Goal: Task Accomplishment & Management: Manage account settings

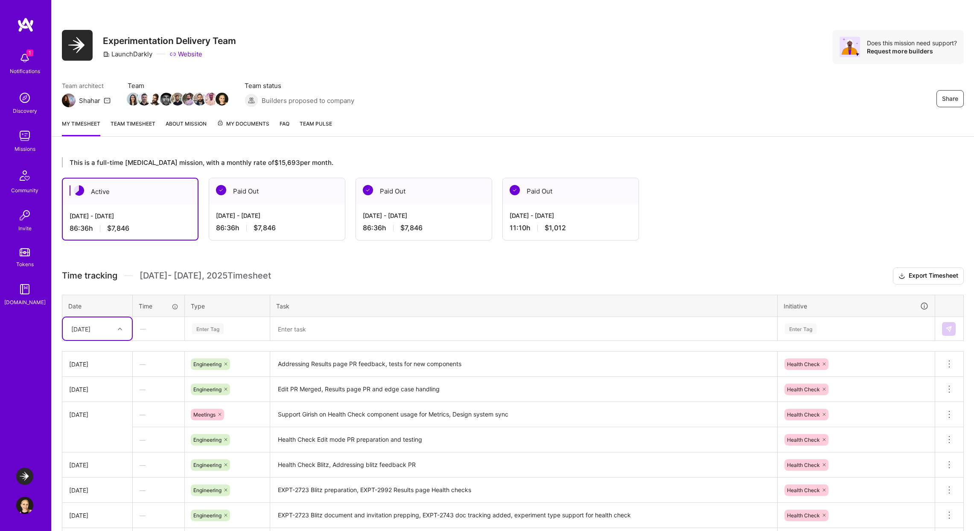
scroll to position [163, 0]
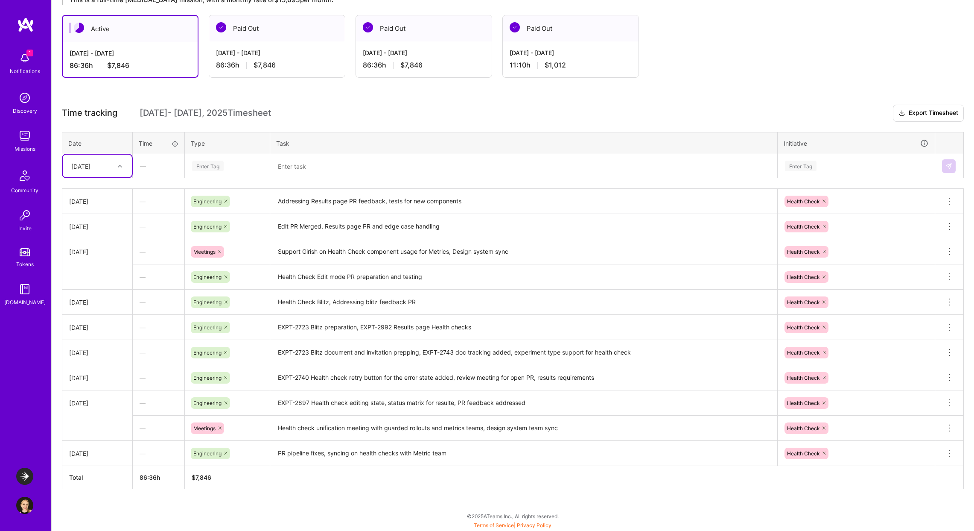
click at [121, 166] on icon at bounding box center [120, 166] width 4 height 4
click at [92, 288] on div "[DATE]" at bounding box center [97, 285] width 69 height 16
click at [216, 166] on div "Enter Tag" at bounding box center [208, 165] width 32 height 13
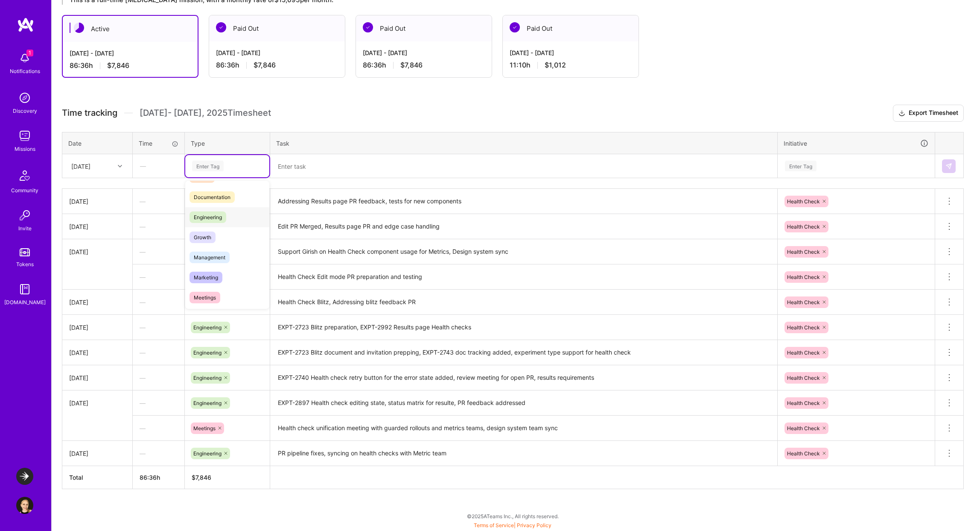
scroll to position [37, 0]
click at [222, 218] on span "Engineering" at bounding box center [208, 218] width 37 height 12
click at [323, 159] on textarea at bounding box center [523, 166] width 505 height 22
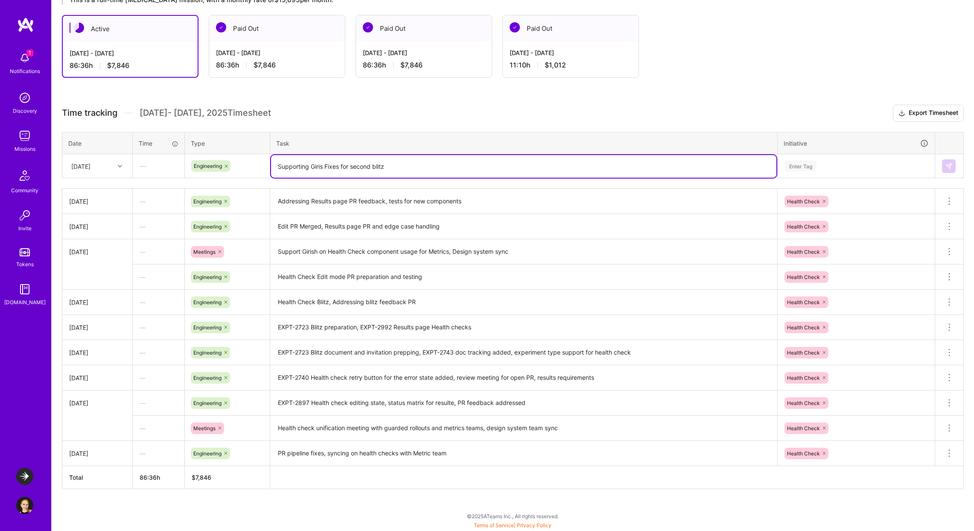
drag, startPoint x: 312, startPoint y: 165, endPoint x: 263, endPoint y: 160, distance: 50.2
click at [263, 160] on tr "[DATE] — Engineering Supporting Giris Fixes for second blitz Enter Tag" at bounding box center [512, 166] width 901 height 24
type textarea "Results PR merged and tested, fixes for second blitz"
click at [814, 165] on div "Enter Tag" at bounding box center [801, 165] width 32 height 13
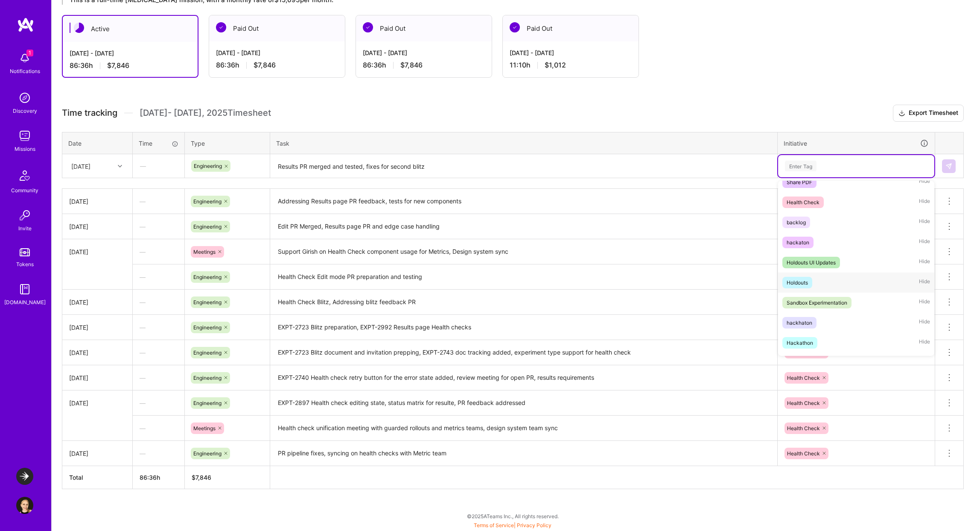
scroll to position [148, 0]
click at [824, 198] on div "Health Check Hide" at bounding box center [856, 204] width 156 height 20
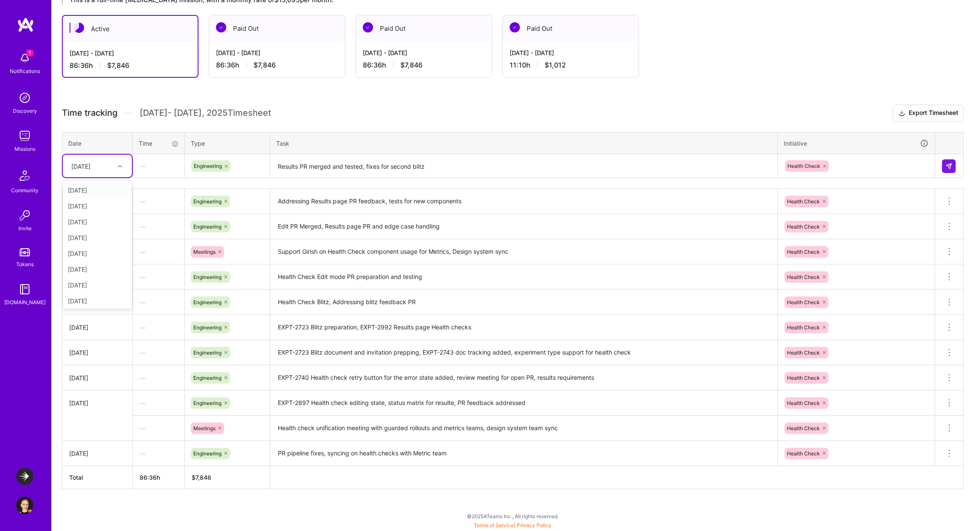
click at [99, 160] on div "[DATE]" at bounding box center [90, 166] width 47 height 14
click at [105, 303] on div "[DATE]" at bounding box center [97, 299] width 69 height 16
click at [951, 166] on img at bounding box center [948, 166] width 7 height 7
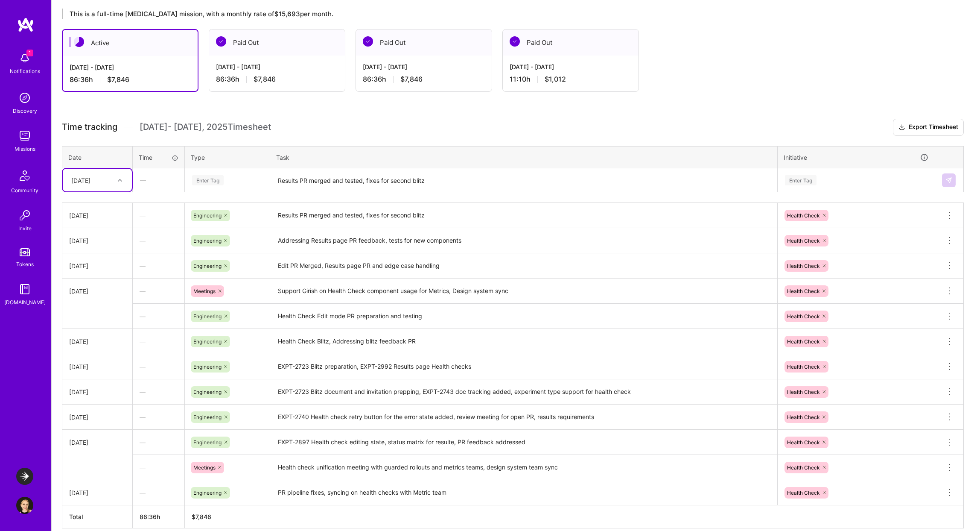
click at [300, 178] on textarea "Results PR merged and tested, fixes for second blitz" at bounding box center [523, 180] width 505 height 23
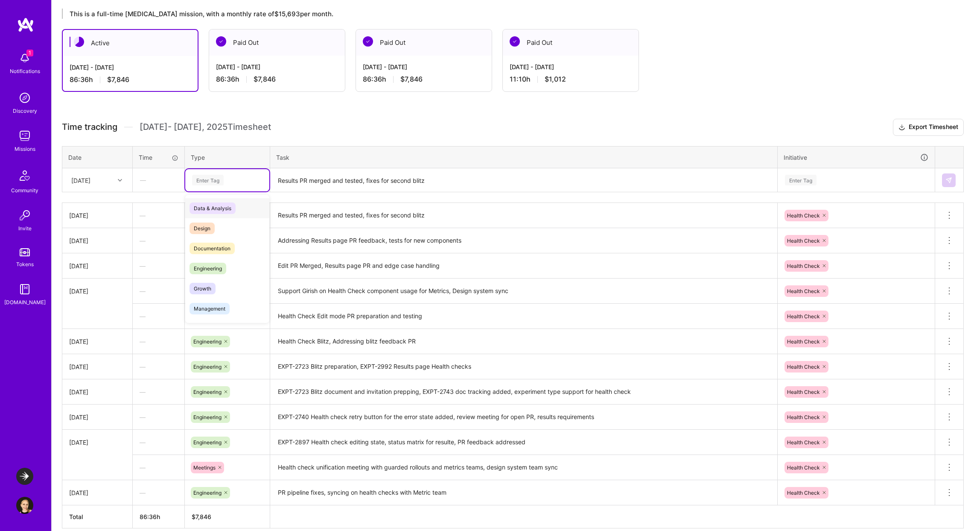
click at [242, 176] on div "Enter Tag" at bounding box center [227, 180] width 72 height 11
click at [227, 258] on div "Meetings" at bounding box center [227, 255] width 84 height 20
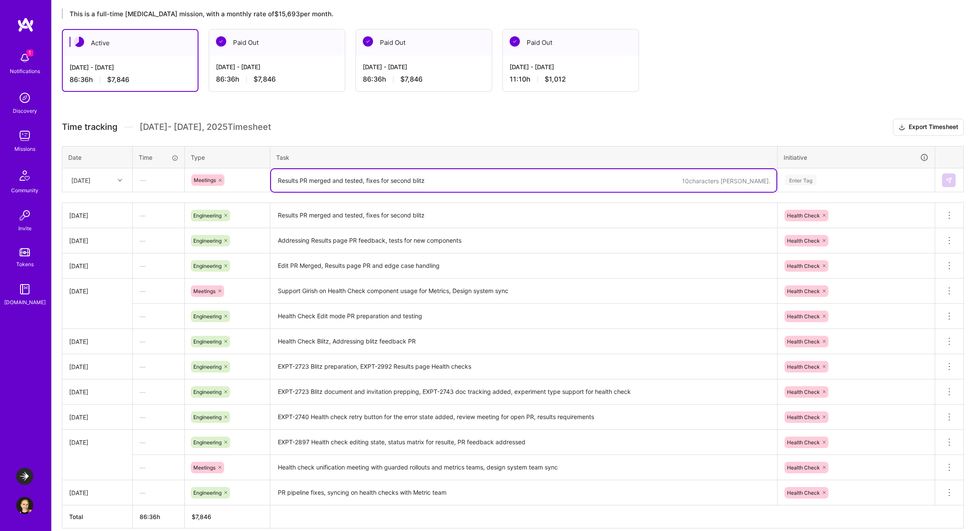
click at [304, 174] on textarea "Results PR merged and tested, fixes for second blitz" at bounding box center [523, 180] width 505 height 23
click at [818, 179] on div "Enter Tag" at bounding box center [856, 180] width 144 height 11
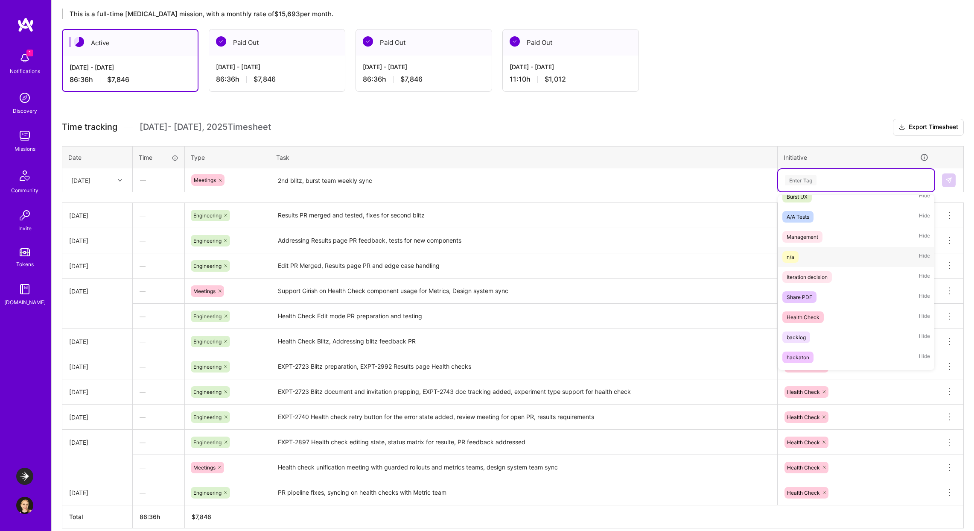
scroll to position [52, 0]
click at [811, 312] on div "Health Check" at bounding box center [803, 314] width 33 height 9
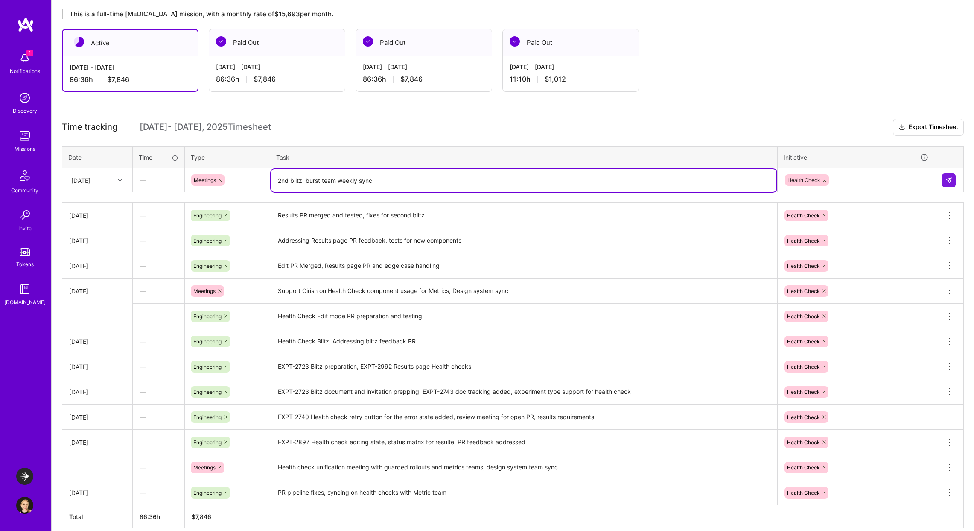
click at [687, 190] on textarea "2nd blitz, burst team weekly sync" at bounding box center [523, 180] width 505 height 23
type textarea "2nd blitz, burst team weekly sync, raporting on behalf of [PERSON_NAME]"
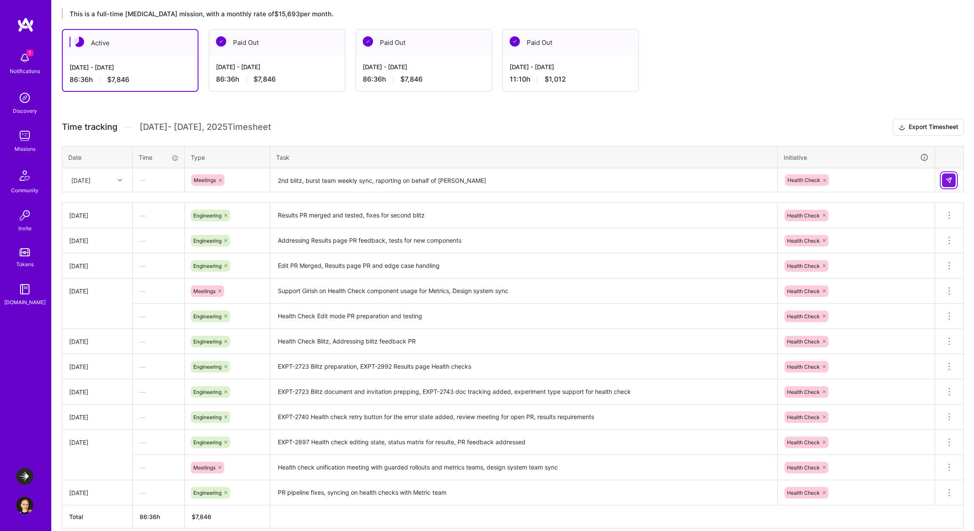
click at [947, 178] on img at bounding box center [948, 180] width 7 height 7
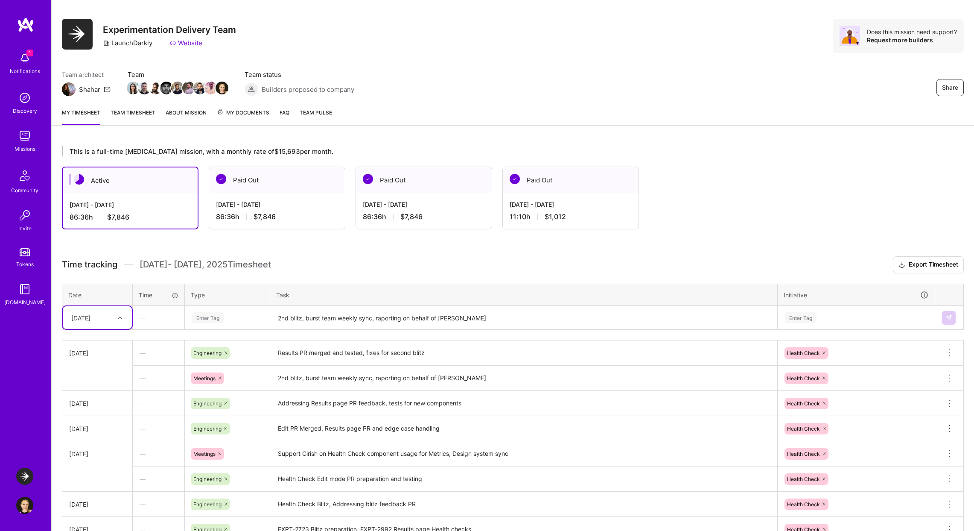
scroll to position [3, 0]
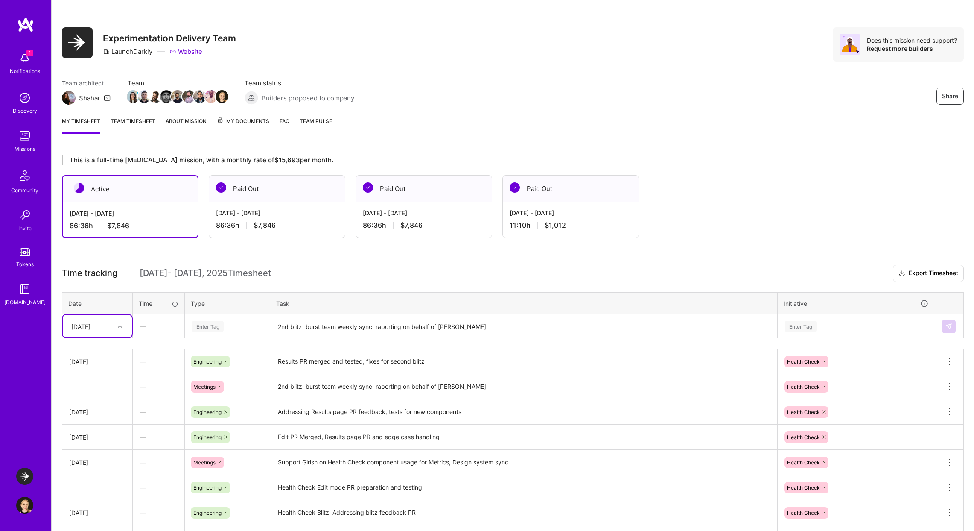
click at [131, 125] on link "Team timesheet" at bounding box center [133, 125] width 45 height 17
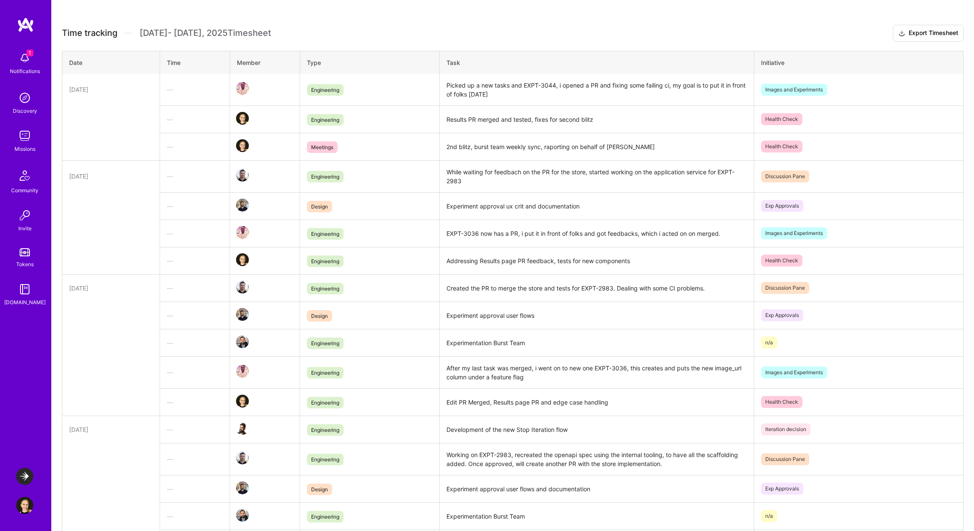
scroll to position [228, 0]
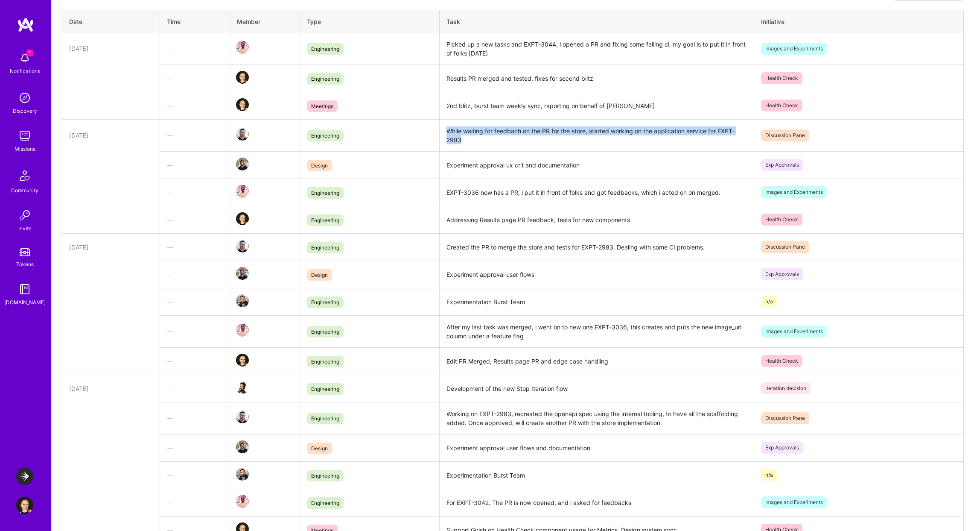
drag, startPoint x: 444, startPoint y: 131, endPoint x: 468, endPoint y: 140, distance: 25.7
click at [468, 140] on td "While waiting for feedbach on the PR for the store, started working on the appl…" at bounding box center [597, 135] width 315 height 32
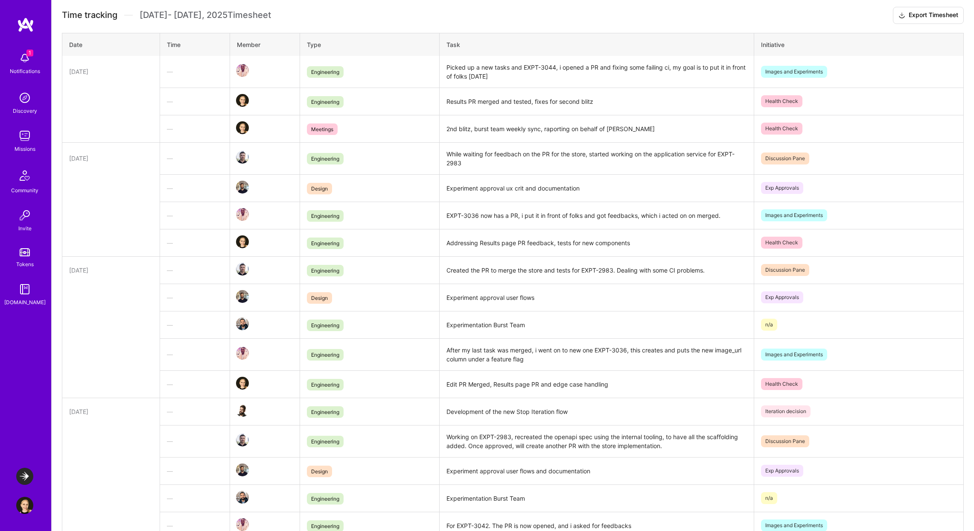
scroll to position [204, 0]
drag, startPoint x: 484, startPoint y: 219, endPoint x: 552, endPoint y: 216, distance: 67.5
click at [552, 216] on td "EXPT-3036 now has a PR, i put it in front of folks and got feedbacks, which i a…" at bounding box center [597, 215] width 315 height 27
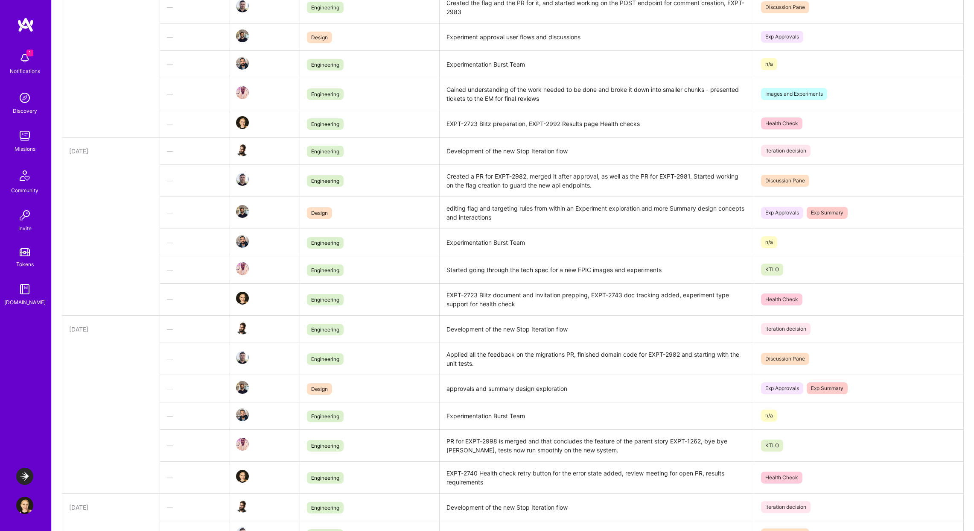
scroll to position [1464, 0]
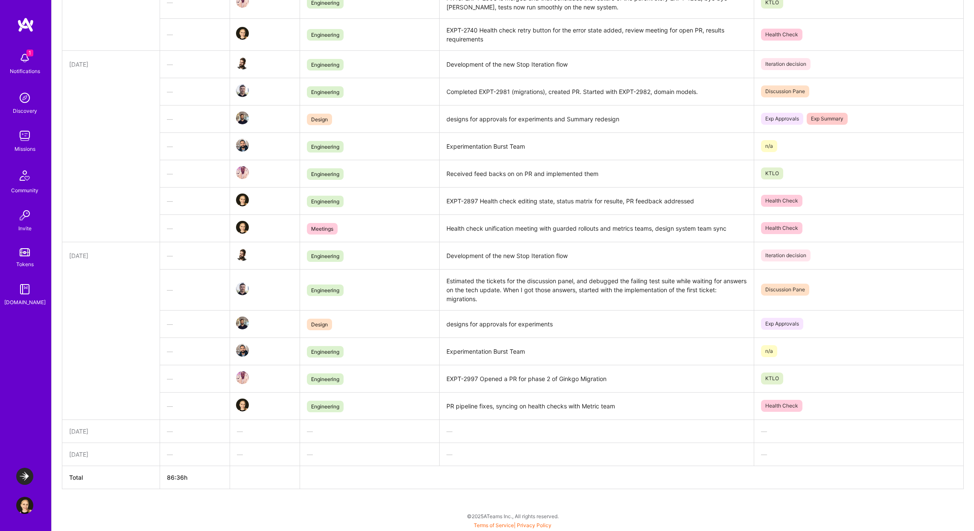
click at [625, 202] on td "EXPT-2897 Health check editing state, status matrix for resulte, PR feedback ad…" at bounding box center [597, 200] width 315 height 27
click at [618, 200] on td "EXPT-2897 Health check editing state, status matrix for resulte, PR feedback ad…" at bounding box center [597, 200] width 315 height 27
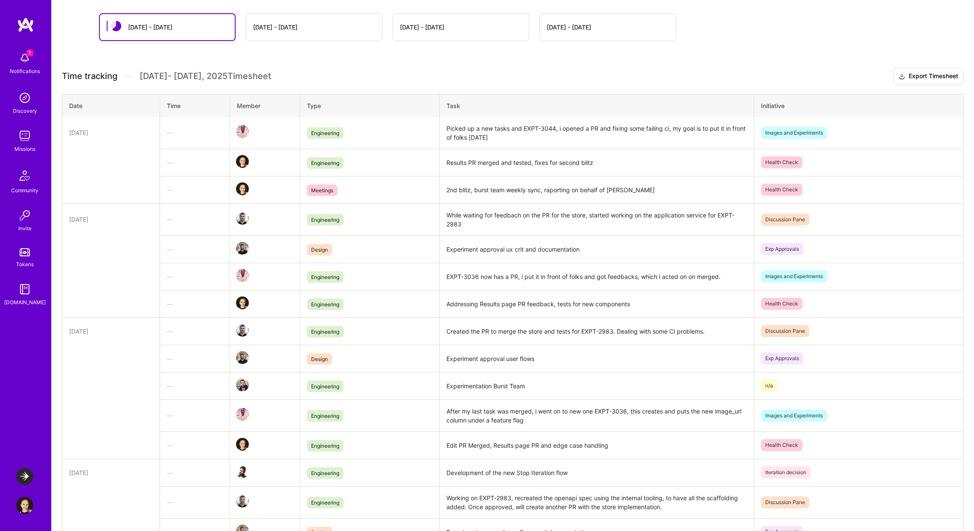
scroll to position [0, 0]
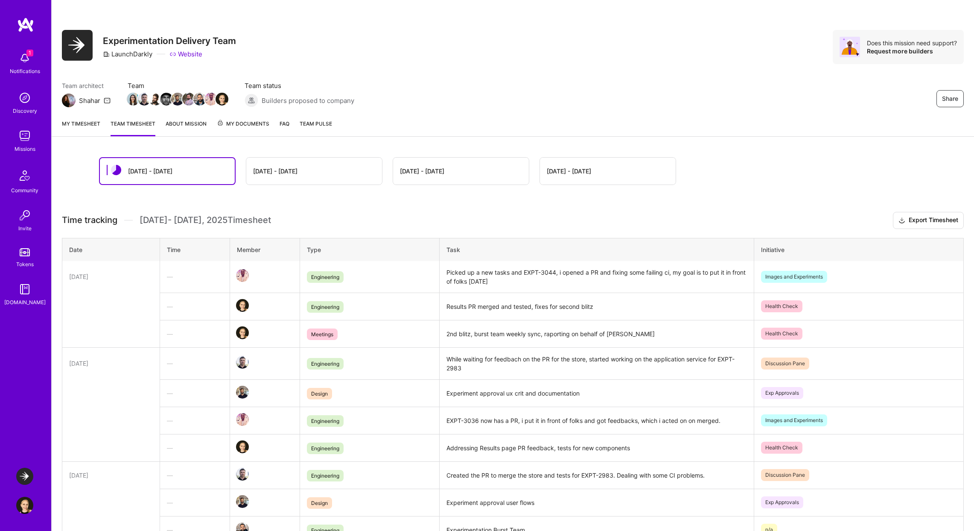
click at [187, 171] on div "[DATE] - [DATE]" at bounding box center [167, 171] width 135 height 26
click at [87, 126] on link "My timesheet" at bounding box center [81, 127] width 38 height 17
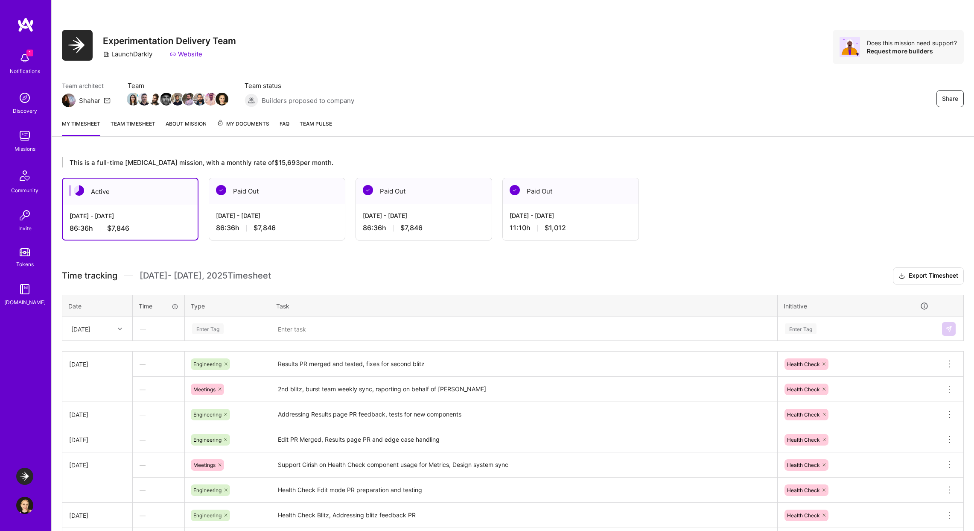
click at [134, 127] on link "Team timesheet" at bounding box center [133, 127] width 45 height 17
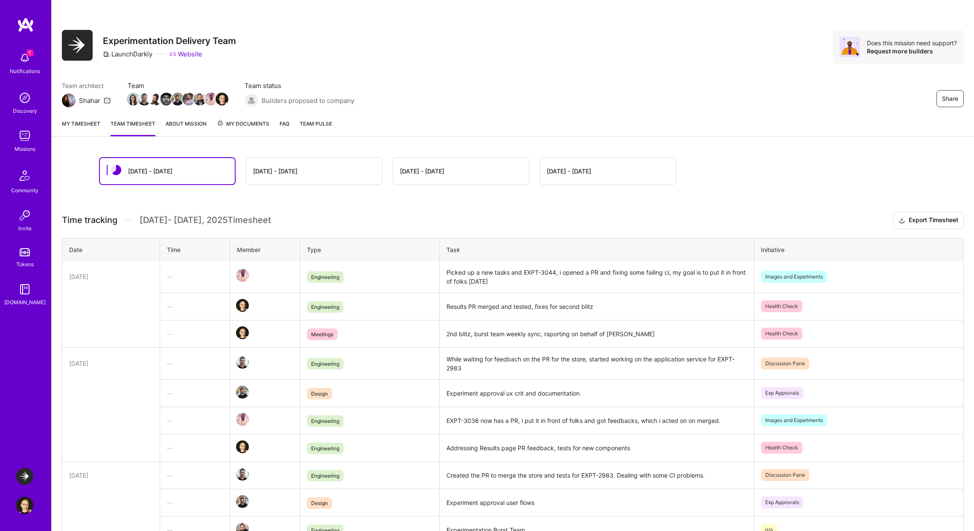
click at [85, 132] on link "My timesheet" at bounding box center [81, 127] width 38 height 17
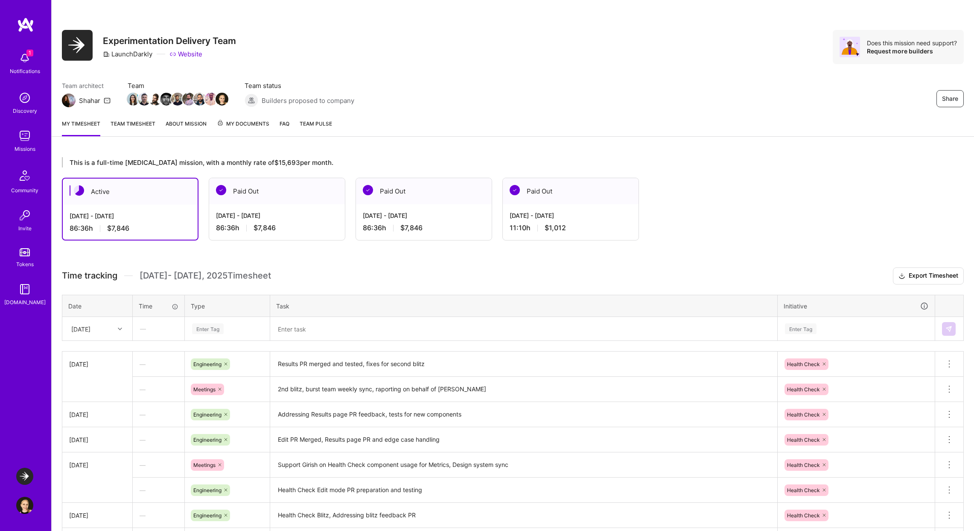
click at [131, 131] on link "Team timesheet" at bounding box center [133, 127] width 45 height 17
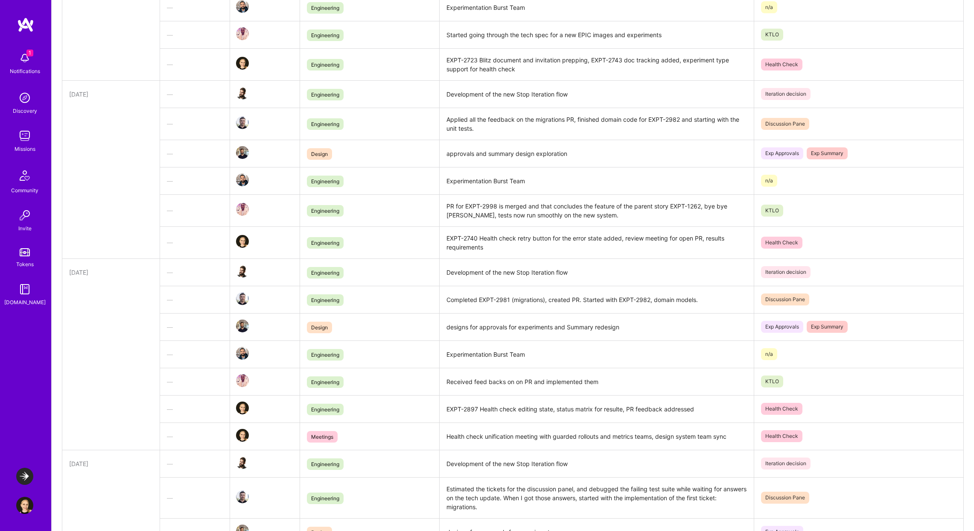
scroll to position [1256, 0]
drag, startPoint x: 511, startPoint y: 411, endPoint x: 693, endPoint y: 405, distance: 182.3
click at [693, 405] on td "EXPT-2897 Health check editing state, status matrix for resulte, PR feedback ad…" at bounding box center [597, 408] width 315 height 27
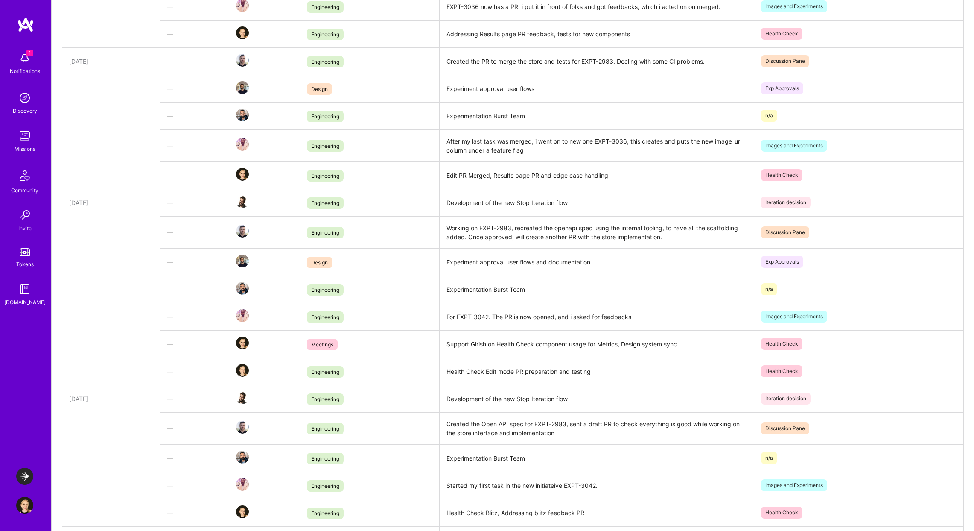
scroll to position [411, 0]
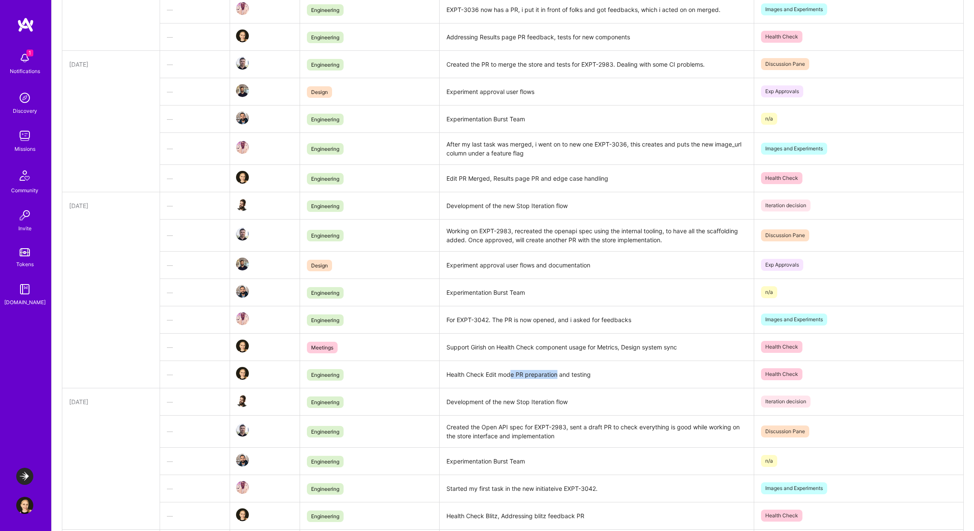
drag, startPoint x: 620, startPoint y: 378, endPoint x: 512, endPoint y: 374, distance: 108.1
click at [512, 374] on td "Health Check Edit mode PR preparation and testing" at bounding box center [597, 373] width 315 height 27
click at [542, 349] on td "Support Girish on Health Check component usage for Metrics, Design system sync" at bounding box center [597, 346] width 315 height 27
drag, startPoint x: 549, startPoint y: 346, endPoint x: 694, endPoint y: 351, distance: 145.2
click at [694, 351] on td "Support Girish on Health Check component usage for Metrics, Design system sync" at bounding box center [597, 346] width 315 height 27
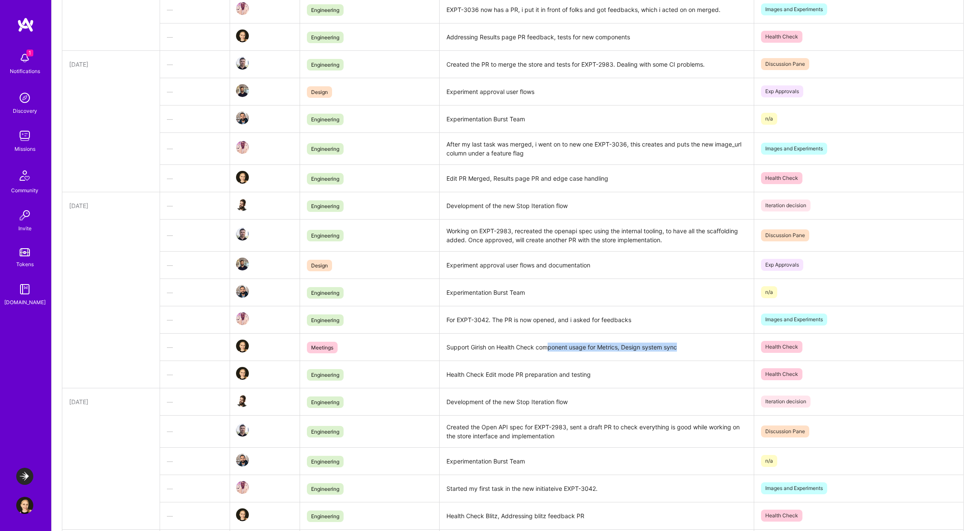
click at [620, 357] on td "Support Girish on Health Check component usage for Metrics, Design system sync" at bounding box center [597, 346] width 315 height 27
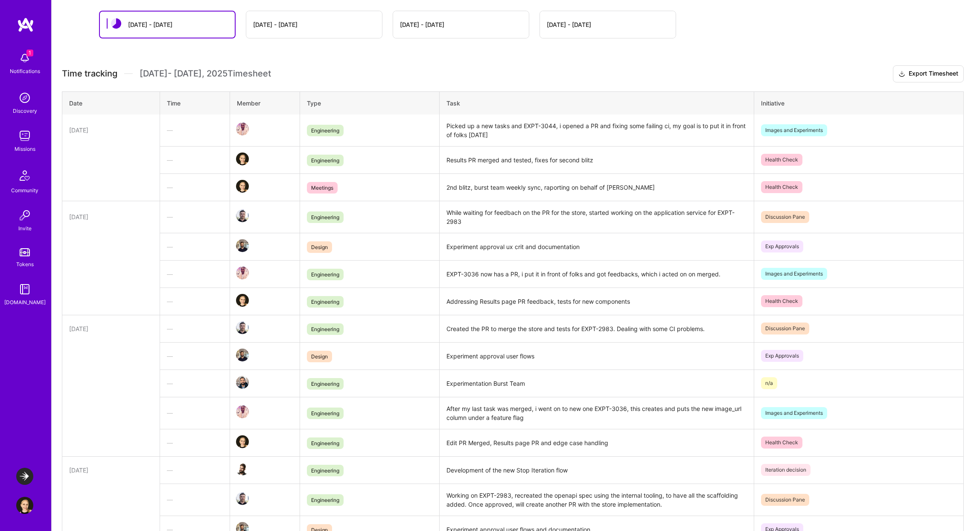
scroll to position [147, 0]
click at [502, 248] on td "Experiment approval ux crit and documentation" at bounding box center [597, 245] width 315 height 27
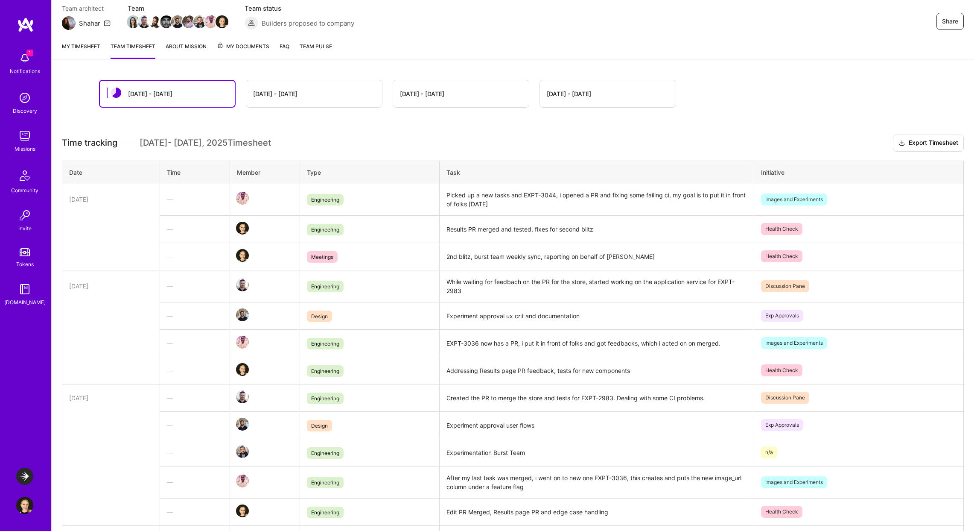
scroll to position [0, 0]
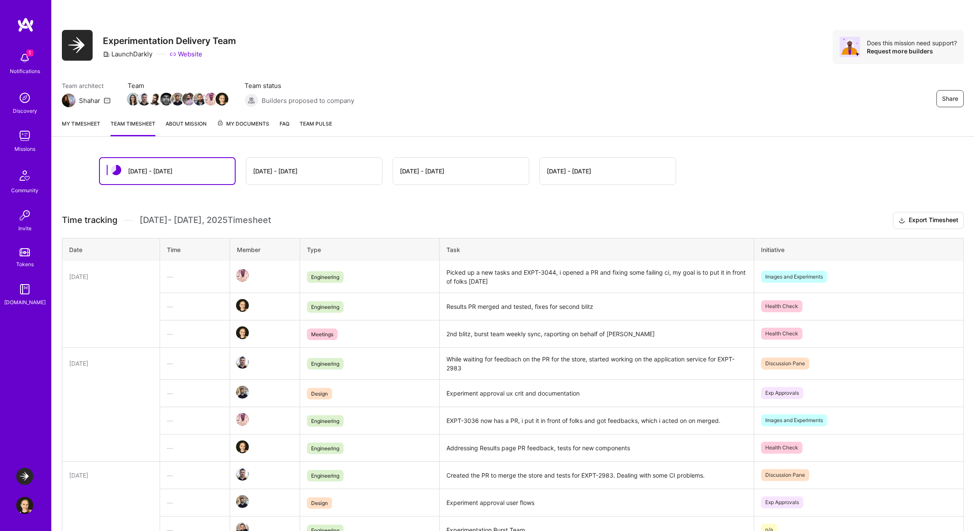
click at [202, 172] on div "[DATE] - [DATE]" at bounding box center [167, 171] width 135 height 26
click at [79, 125] on link "My timesheet" at bounding box center [81, 127] width 38 height 17
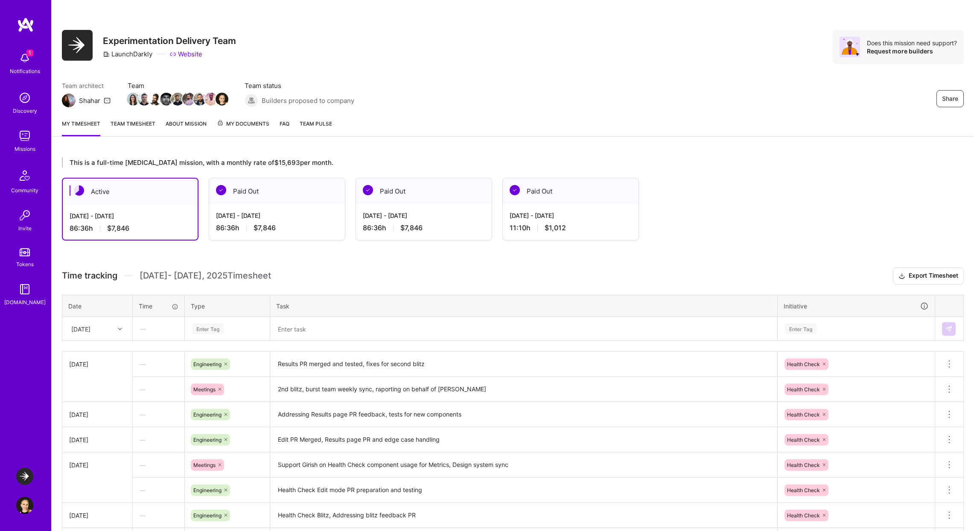
click at [130, 127] on link "Team timesheet" at bounding box center [133, 127] width 45 height 17
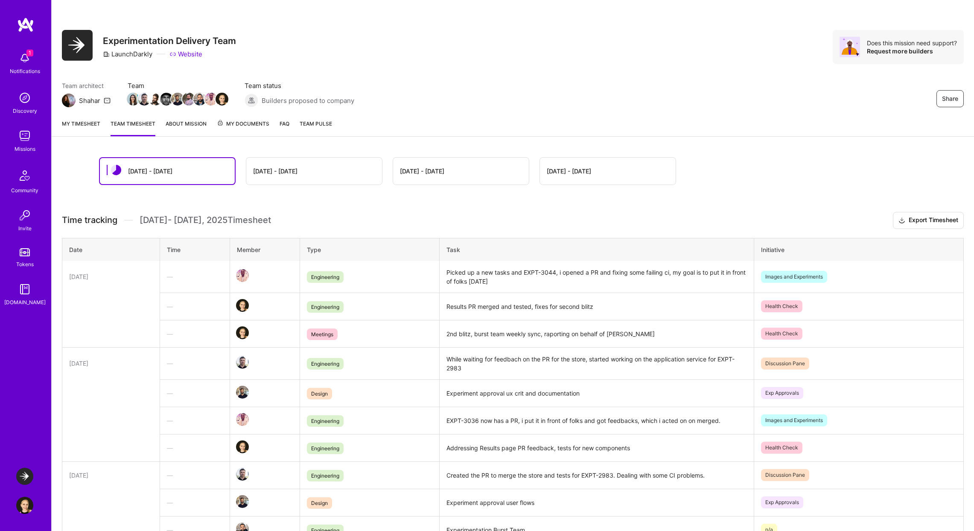
click at [91, 129] on link "My timesheet" at bounding box center [81, 127] width 38 height 17
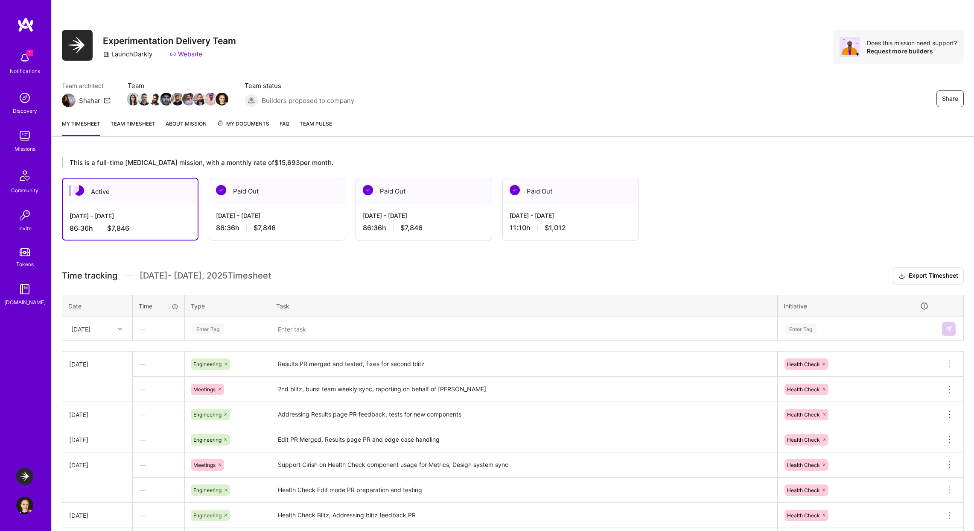
click at [471, 103] on div "Team architect Shahar Team Team status Builders proposed to company Share" at bounding box center [513, 94] width 902 height 26
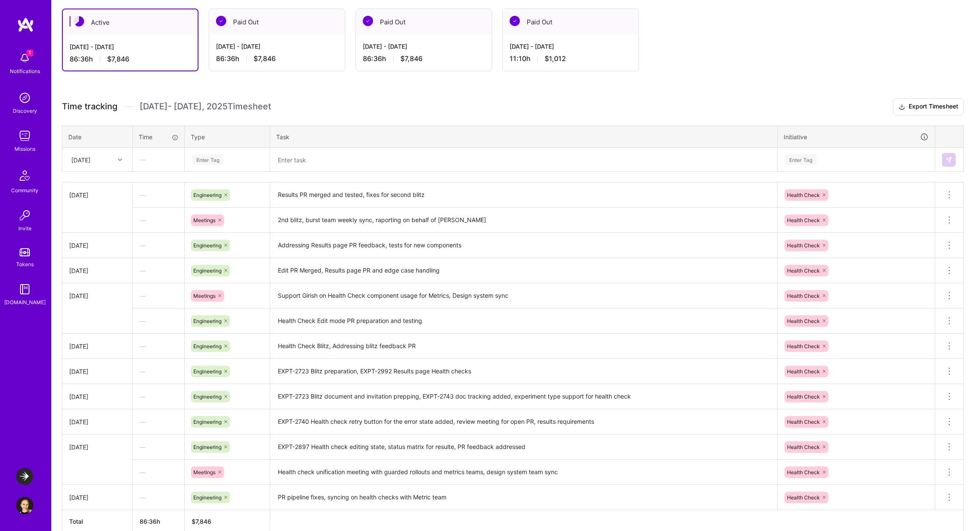
scroll to position [169, 0]
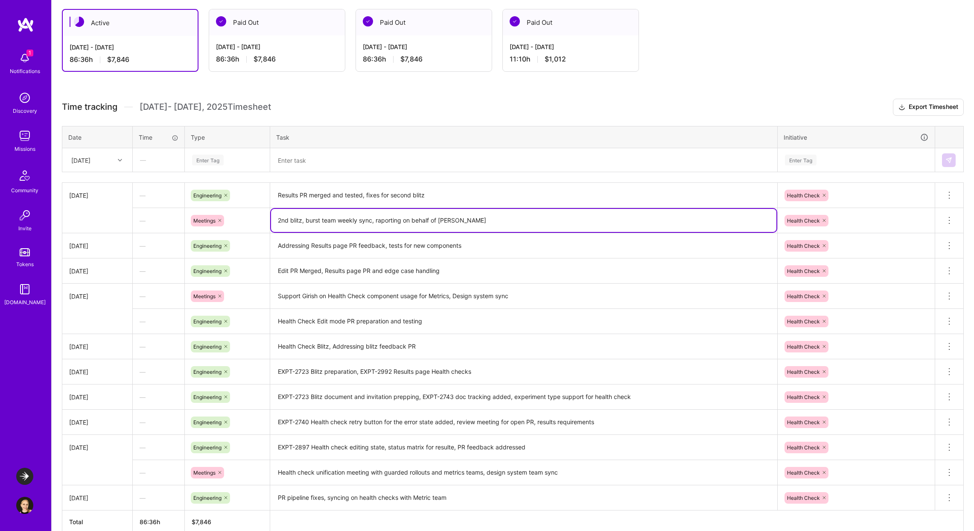
click at [475, 217] on textarea "2nd blitz, burst team weekly sync, raporting on behalf of [PERSON_NAME]" at bounding box center [523, 220] width 505 height 23
drag, startPoint x: 468, startPoint y: 220, endPoint x: 405, endPoint y: 220, distance: 63.6
click at [405, 220] on textarea "2nd blitz, burst team weekly sync, raporting on behalf of [PERSON_NAME]" at bounding box center [523, 220] width 505 height 23
click at [393, 219] on textarea "2nd blitz, burst team weekly sync, raporting" at bounding box center [523, 220] width 505 height 23
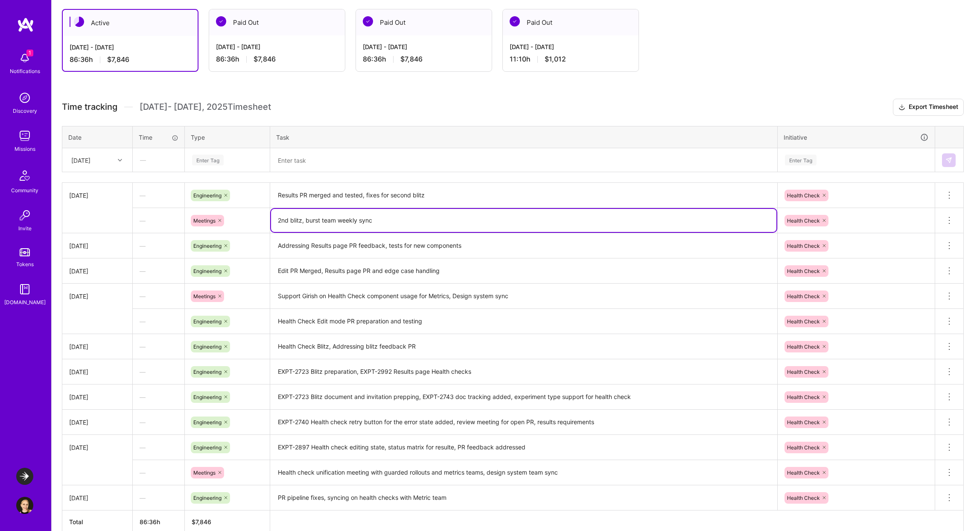
type textarea "2nd blitz, burst team weekly sync"
click at [430, 195] on textarea "Results PR merged and tested, fixes for second blitz" at bounding box center [523, 195] width 505 height 23
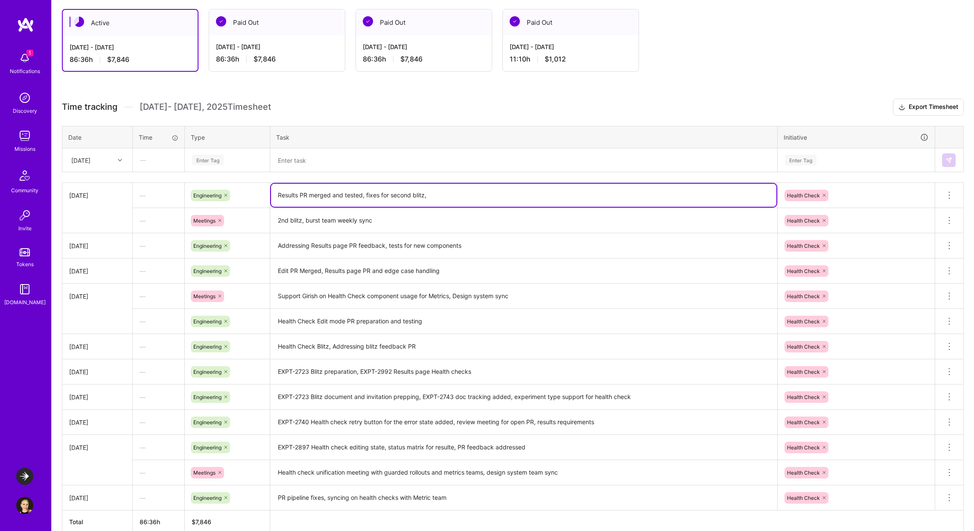
paste textarea "raporting"
type textarea "Results PR merged and tested, fixes for second blitz, raporting"
click at [407, 222] on textarea "2nd blitz, burst team weekly sync" at bounding box center [523, 221] width 505 height 24
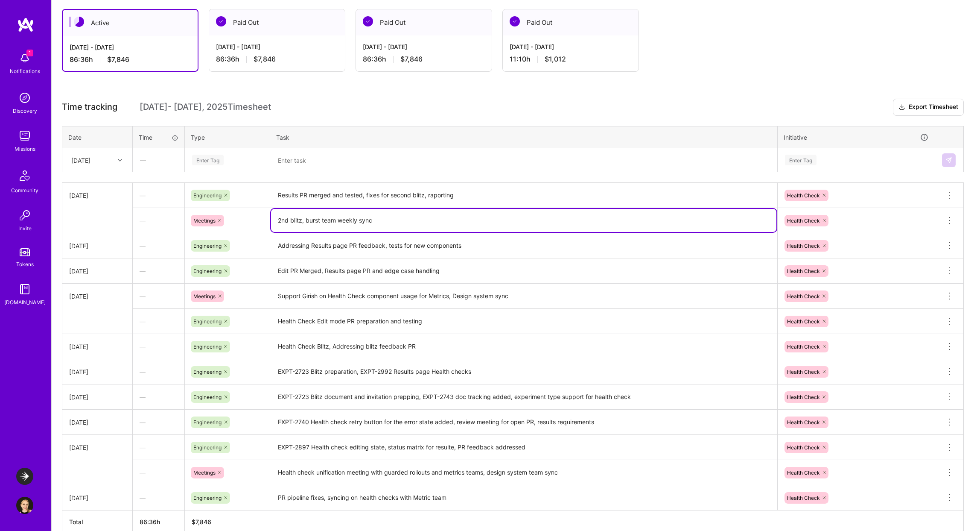
click at [482, 248] on textarea "Addressing Results page PR feedback, tests for new components" at bounding box center [523, 245] width 505 height 23
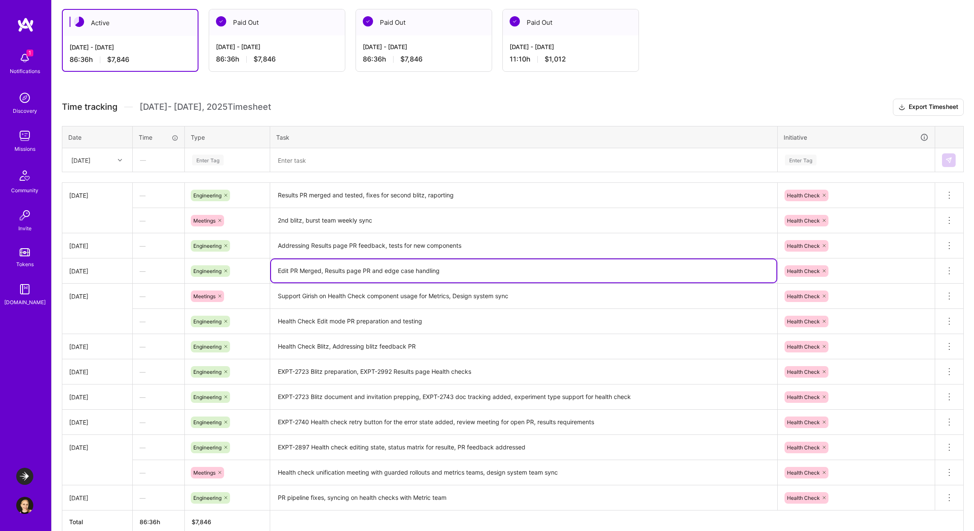
click at [449, 271] on textarea "Edit PR Merged, Results page PR and edge case handling" at bounding box center [523, 270] width 505 height 23
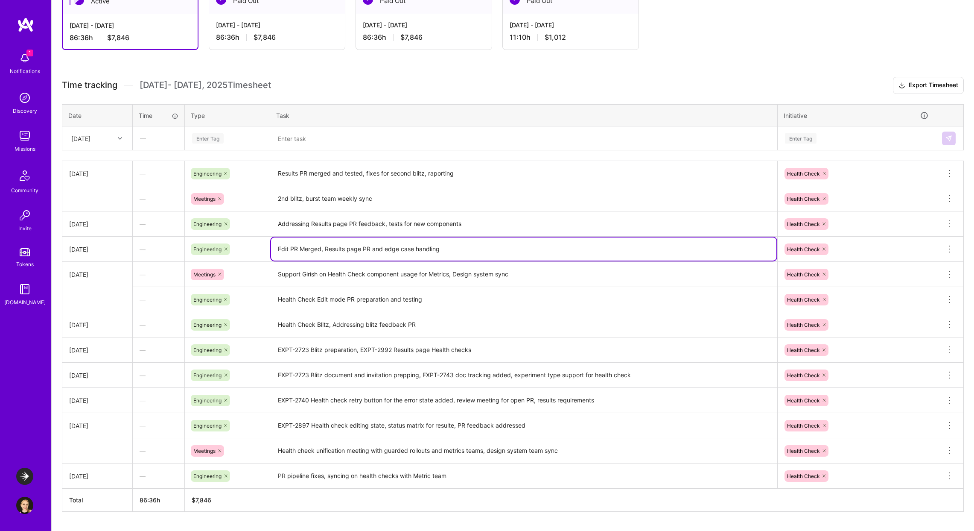
scroll to position [191, 0]
click at [348, 351] on textarea "EXPT-2723 Blitz preparation, EXPT-2992 Results page Health checks" at bounding box center [523, 348] width 505 height 23
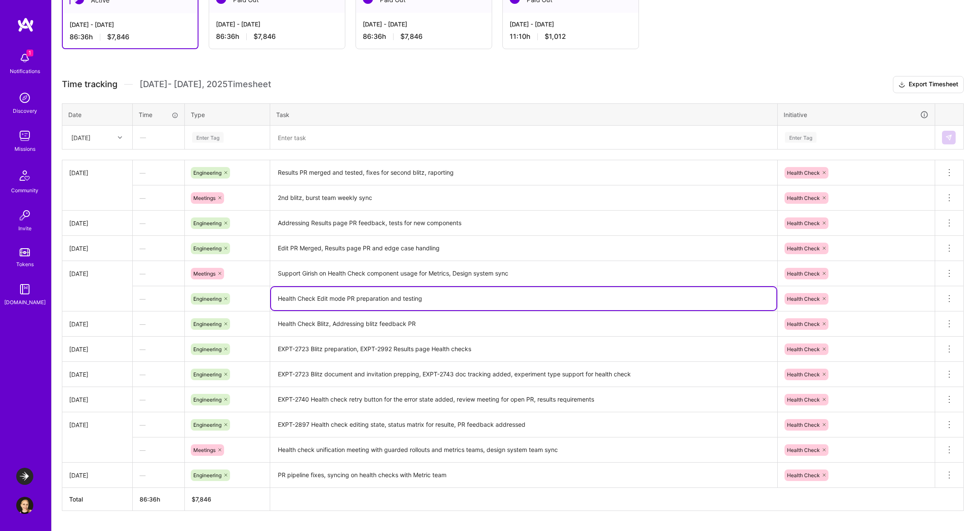
click at [279, 301] on textarea "Health Check Edit mode PR preparation and testing" at bounding box center [523, 298] width 505 height 23
drag, startPoint x: 309, startPoint y: 298, endPoint x: 270, endPoint y: 296, distance: 38.9
click at [270, 296] on td "EXPT-2897 Health Check Edit mode PR preparation and testing" at bounding box center [524, 298] width 508 height 25
type textarea "EXPT-2897 Health Check Edit mode PR preparation and testing"
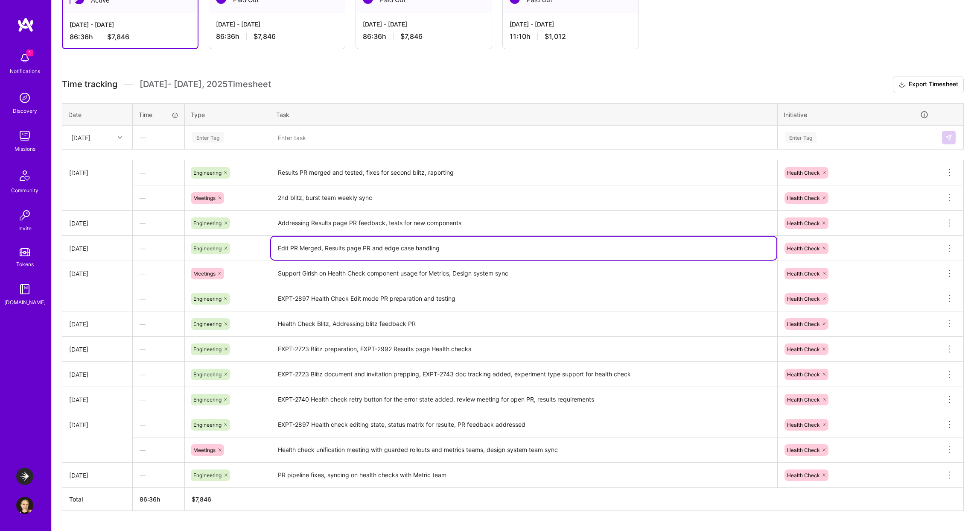
click at [277, 246] on textarea "Edit PR Merged, Results page PR and edge case handling" at bounding box center [523, 247] width 505 height 23
paste textarea "EXPT-2897"
click at [280, 222] on textarea "Addressing Results page PR feedback, tests for new components" at bounding box center [523, 223] width 505 height 24
click at [359, 246] on textarea "EXPT-2897 Edit PR Merged, Results page PR and edge case handling" at bounding box center [523, 247] width 505 height 23
click at [388, 247] on textarea "EXPT-2897 Edit PR Merged, EXPT-2945 Results page PR and edge case handling" at bounding box center [523, 247] width 505 height 23
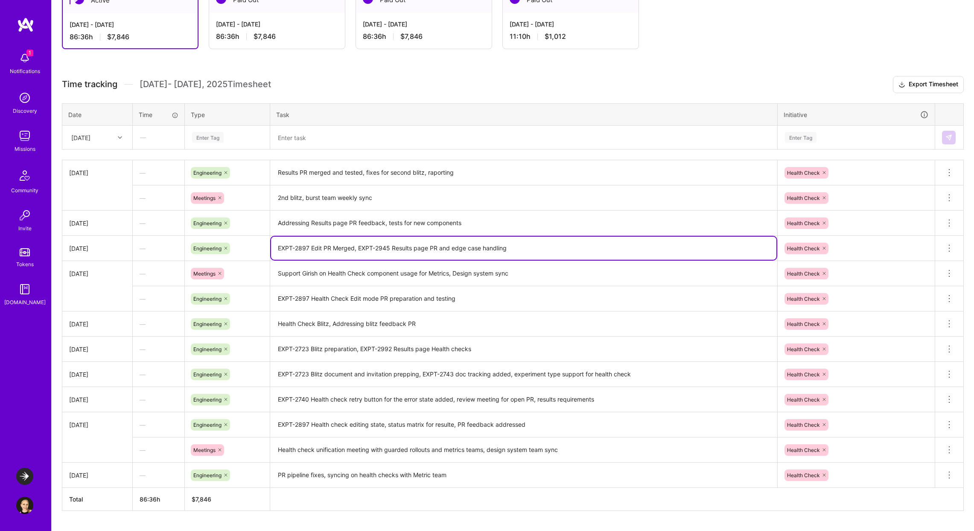
click at [388, 247] on textarea "EXPT-2897 Edit PR Merged, EXPT-2945 Results page PR and edge case handling" at bounding box center [523, 247] width 505 height 23
click at [388, 248] on textarea "EXPT-2897 Edit PR Merged, EXPT-2945 Results page PR and edge case handling" at bounding box center [523, 247] width 505 height 23
drag, startPoint x: 390, startPoint y: 248, endPoint x: 359, endPoint y: 246, distance: 31.2
click at [359, 246] on textarea "EXPT-2897 Edit PR Merged, EXPT-2945 Results page PR and edge case handling" at bounding box center [523, 247] width 505 height 23
type textarea "EXPT-2897 Edit PR Merged, EXPT-2945 Results page PR and edge case handling"
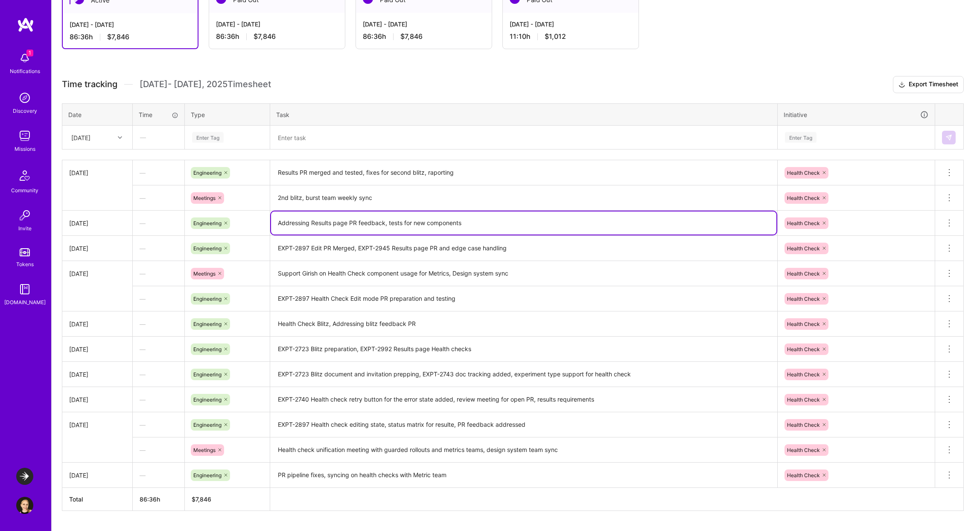
click at [311, 222] on textarea "Addressing Results page PR feedback, tests for new components" at bounding box center [523, 222] width 505 height 23
paste textarea "EXPT-2945"
type textarea "Addressing EXPT-2945 Results page PR feedback, tests for new components"
click at [436, 273] on textarea "Support Girish on Health Check component usage for Metrics, Design system sync" at bounding box center [523, 273] width 505 height 23
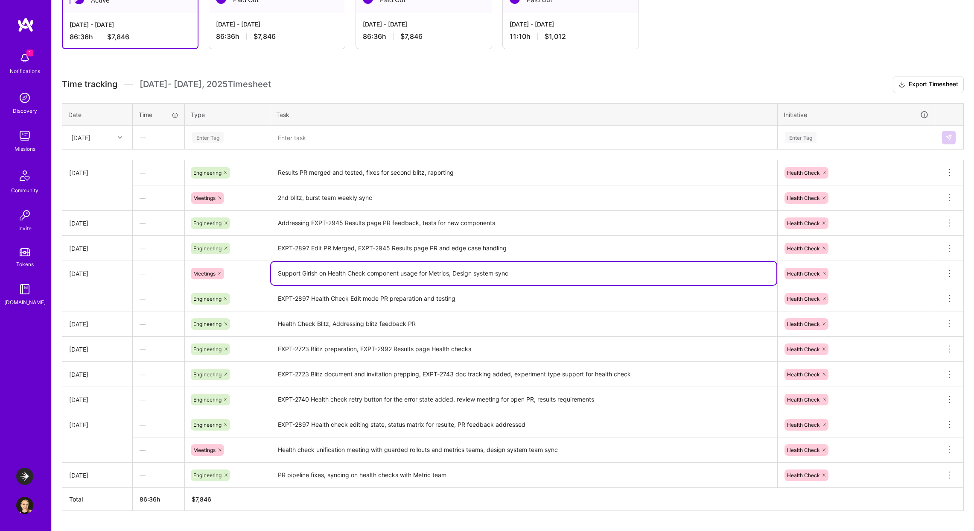
click at [441, 298] on textarea "EXPT-2897 Health Check Edit mode PR preparation and testing" at bounding box center [523, 299] width 505 height 24
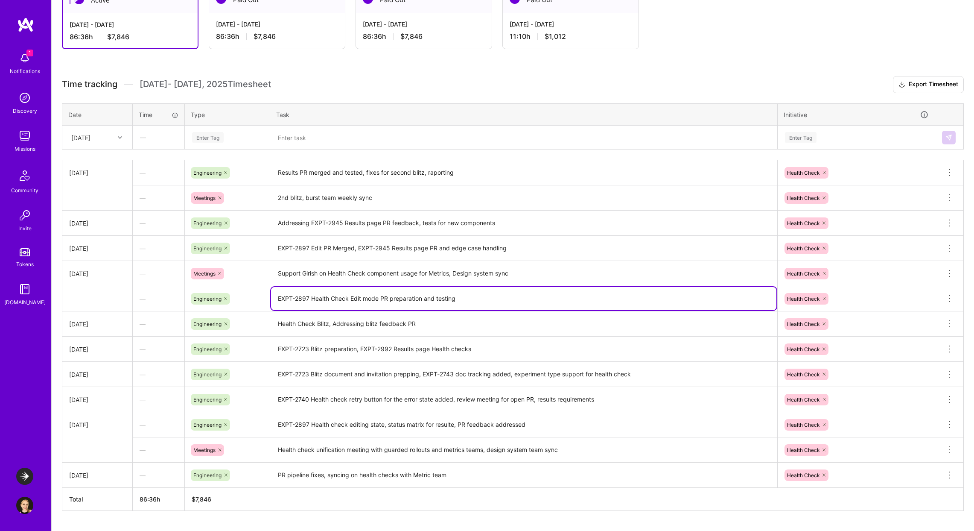
click at [302, 273] on textarea "Support Girish on Health Check component usage for Metrics, Design system sync" at bounding box center [523, 274] width 505 height 24
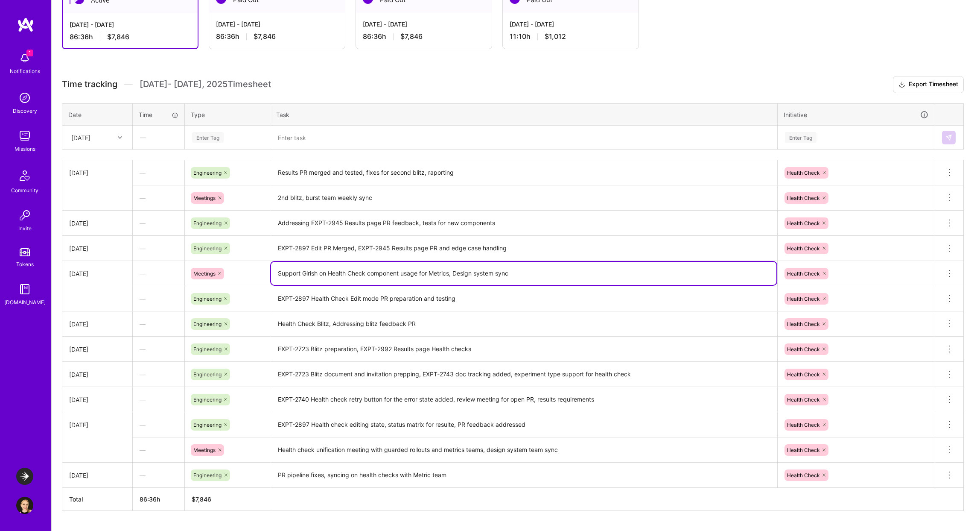
click at [302, 273] on textarea "Support Girish on Health Check component usage for Metrics, Design system sync" at bounding box center [523, 273] width 505 height 23
type textarea "Support Metrics team on Health Check component usage for Metrics, Design system…"
click at [356, 303] on textarea "EXPT-2897 Health Check Edit mode PR preparation and testing" at bounding box center [523, 299] width 505 height 24
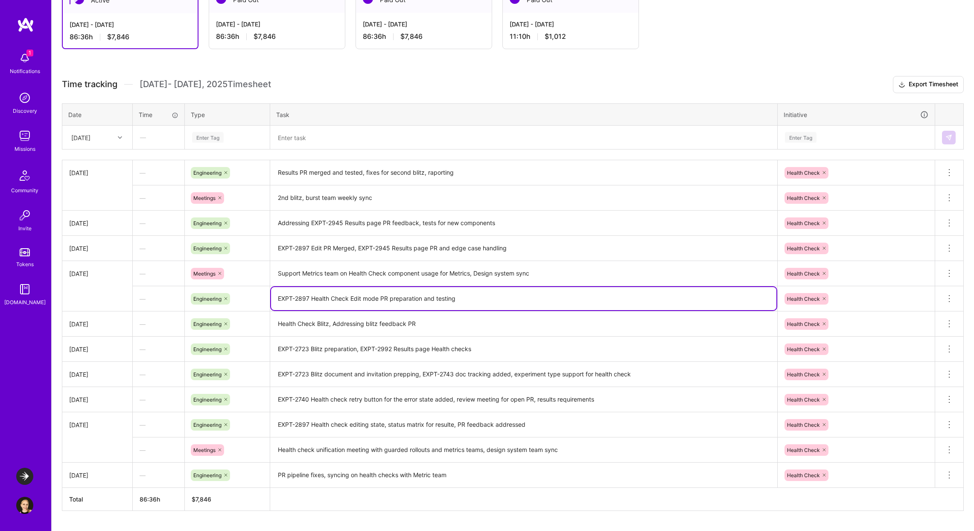
click at [465, 302] on textarea "EXPT-2897 Health Check Edit mode PR preparation and testing" at bounding box center [523, 298] width 505 height 23
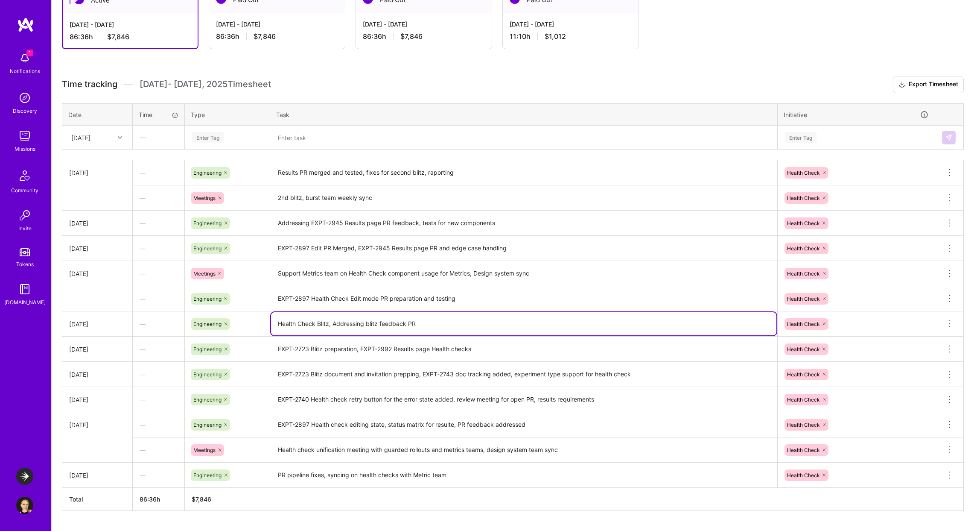
click at [397, 327] on textarea "Health Check Blitz, Addressing blitz feedback PR" at bounding box center [523, 323] width 505 height 23
click at [278, 323] on textarea "Health Check Blitz, Addressing blitz feedback PR" at bounding box center [523, 323] width 505 height 23
paste textarea "EXPT-2945"
type textarea "Health Check Blitz, Addressing blitz feedback PR"
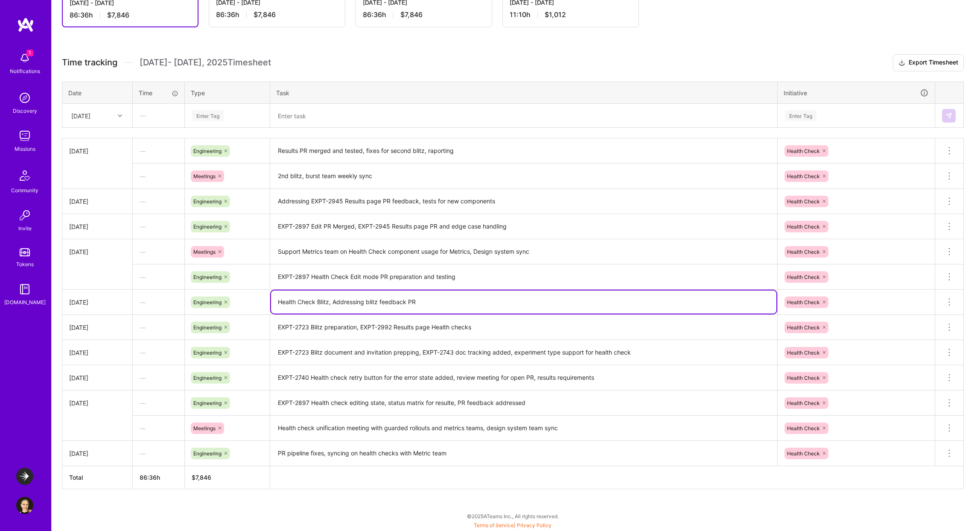
click at [525, 452] on textarea "PR pipeline fixes, syncing on health checks with Metric team" at bounding box center [523, 452] width 505 height 23
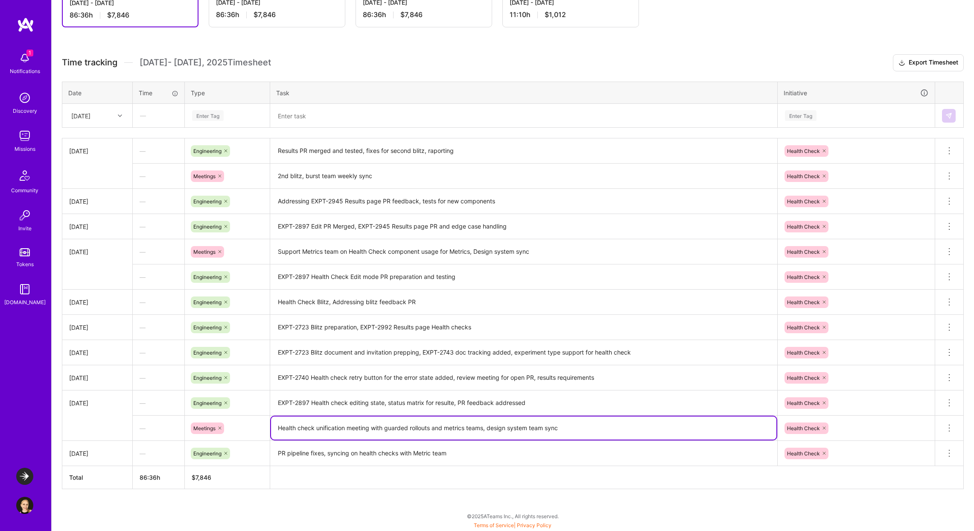
click at [540, 426] on textarea "Health check unification meeting with guarded rollouts and metrics teams, desig…" at bounding box center [523, 427] width 505 height 23
click at [534, 399] on textarea "EXPT-2897 Health check editing state, status matrix for resulte, PR feedback ad…" at bounding box center [523, 402] width 505 height 23
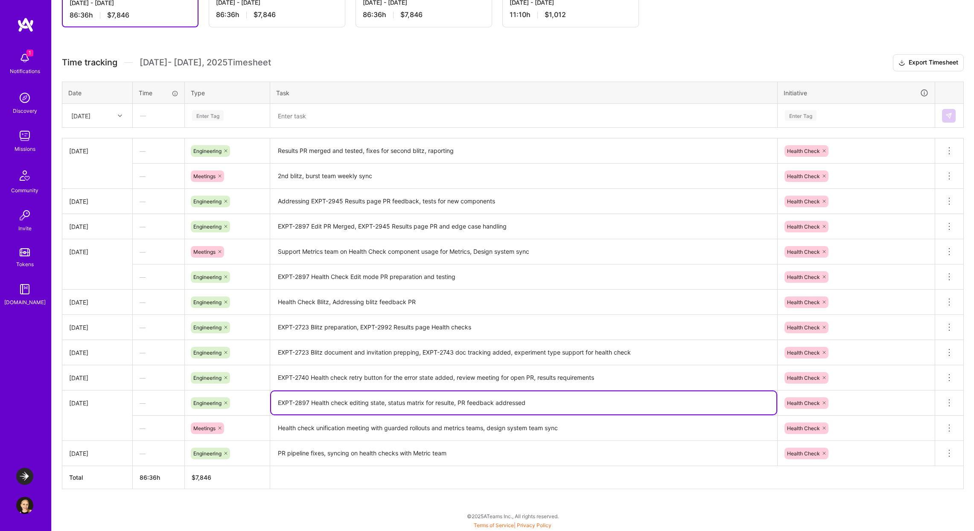
click at [527, 353] on textarea "EXPT-2723 Blitz document and invitation prepping, EXPT-2743 doc tracking added,…" at bounding box center [523, 352] width 505 height 23
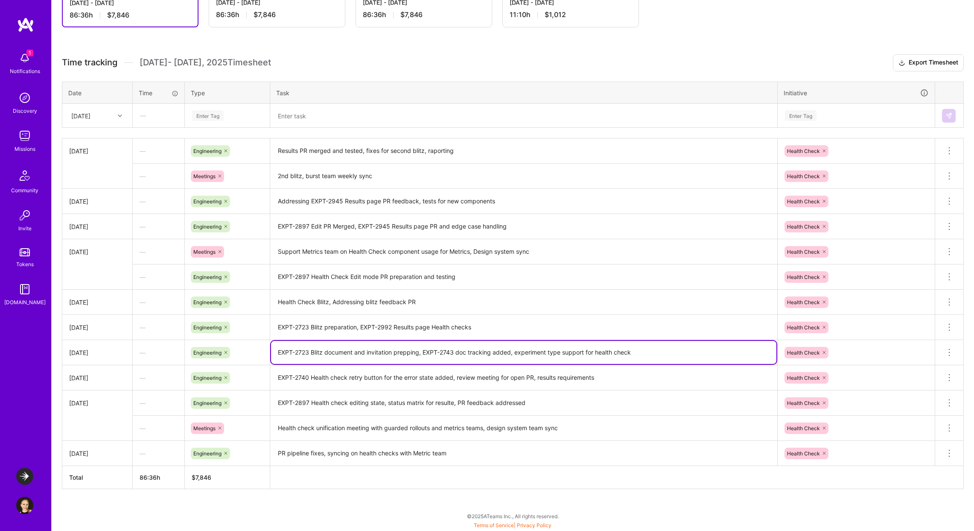
click at [517, 318] on textarea "EXPT-2723 Blitz preparation, EXPT-2992 Results page Health checks" at bounding box center [523, 327] width 505 height 24
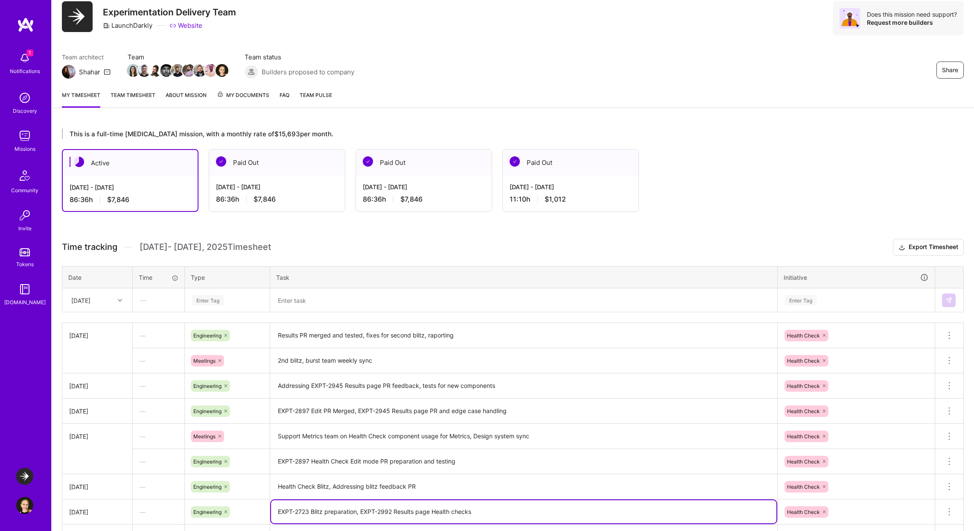
scroll to position [0, 0]
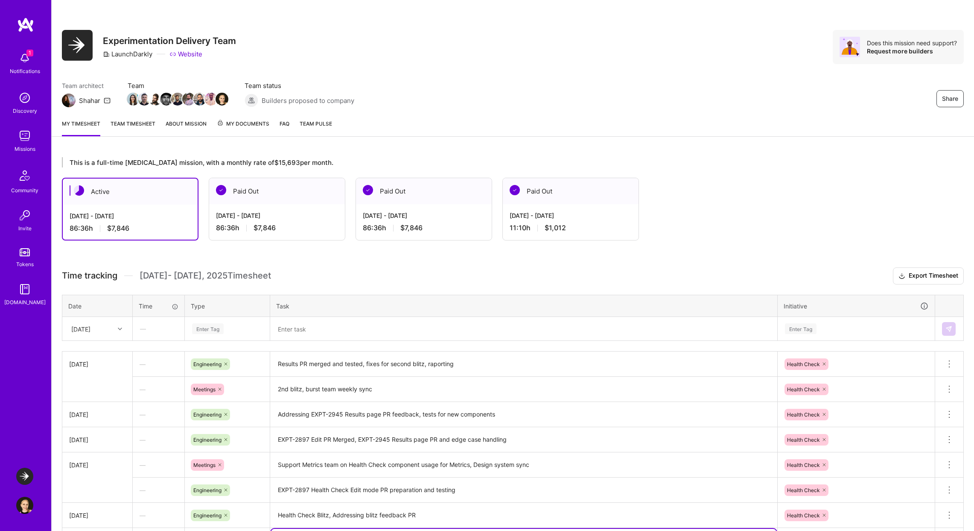
click at [513, 276] on h3 "Time tracking [DATE] - [DATE] Timesheet Export Timesheet" at bounding box center [513, 275] width 902 height 17
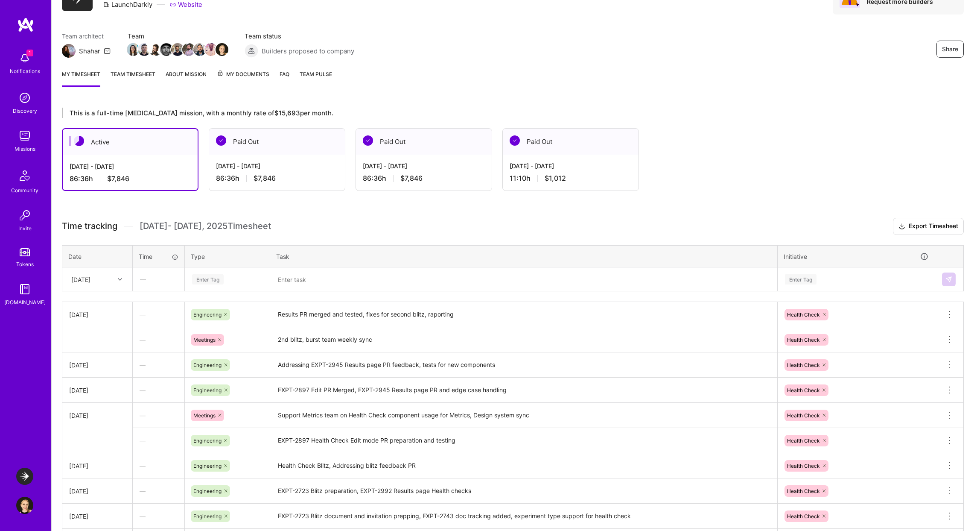
scroll to position [44, 0]
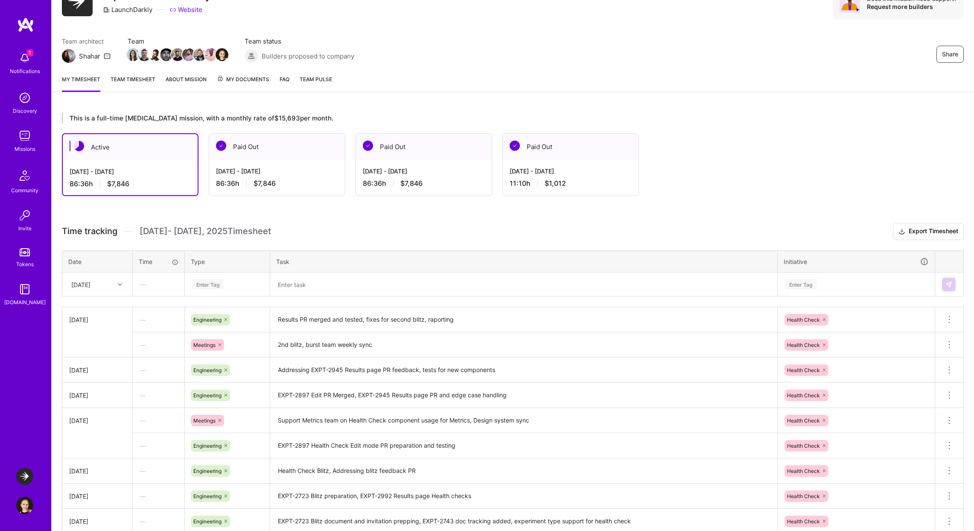
click at [150, 217] on div "This is a full-time [MEDICAL_DATA] mission, with a monthly rate of $15,693 per …" at bounding box center [513, 400] width 922 height 597
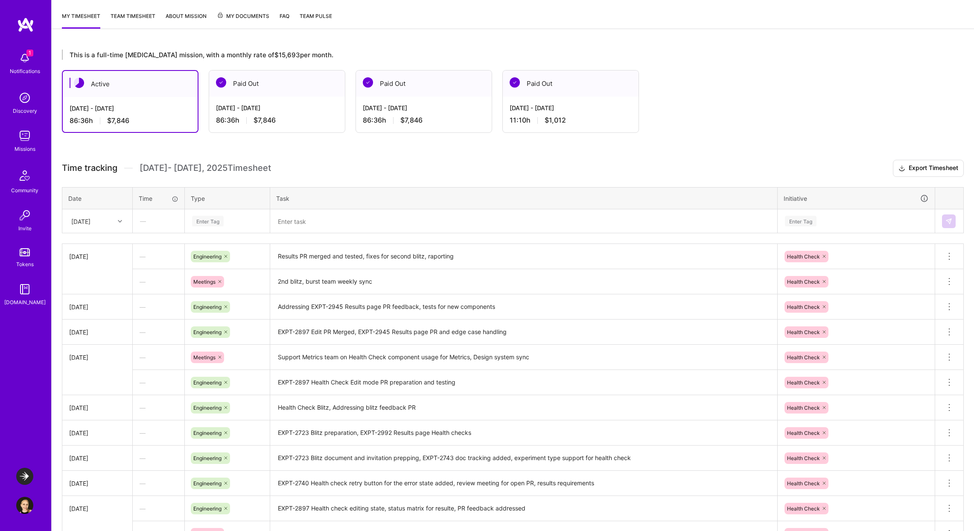
scroll to position [114, 0]
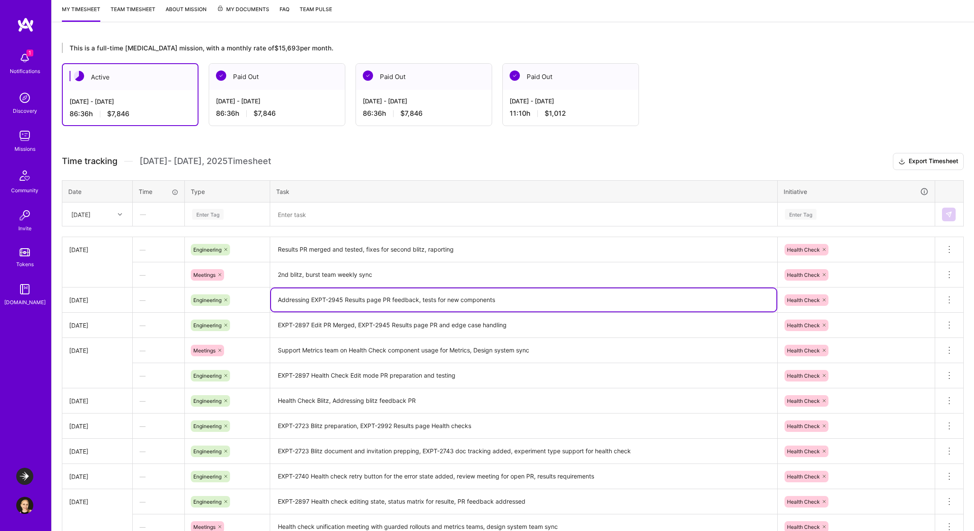
drag, startPoint x: 344, startPoint y: 299, endPoint x: 312, endPoint y: 297, distance: 31.7
click at [312, 297] on textarea "Addressing EXPT-2945 Results page PR feedback, tests for new components" at bounding box center [523, 299] width 505 height 23
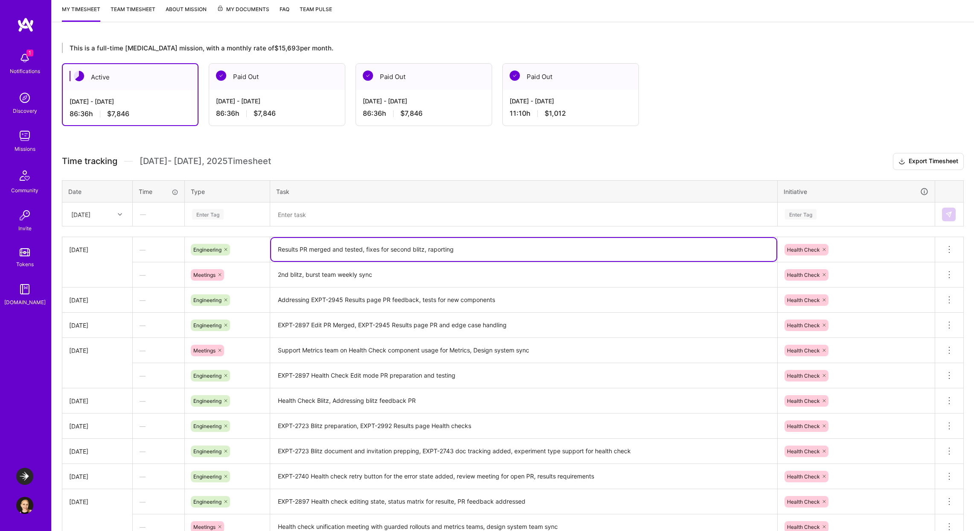
click at [329, 248] on textarea "Results PR merged and tested, fixes for second blitz, raporting" at bounding box center [523, 249] width 505 height 23
click at [308, 250] on textarea "Results PR merged and tested, fixes for second blitz, raporting" at bounding box center [523, 249] width 505 height 23
click at [277, 249] on textarea "Results PR merged and tested, fixes for second blitz, raporting" at bounding box center [523, 249] width 505 height 23
click at [385, 247] on textarea "EXPT-2992, EXPT-2994, EXPT-2945 Results PR merged and tested, fixes for second …" at bounding box center [523, 249] width 505 height 23
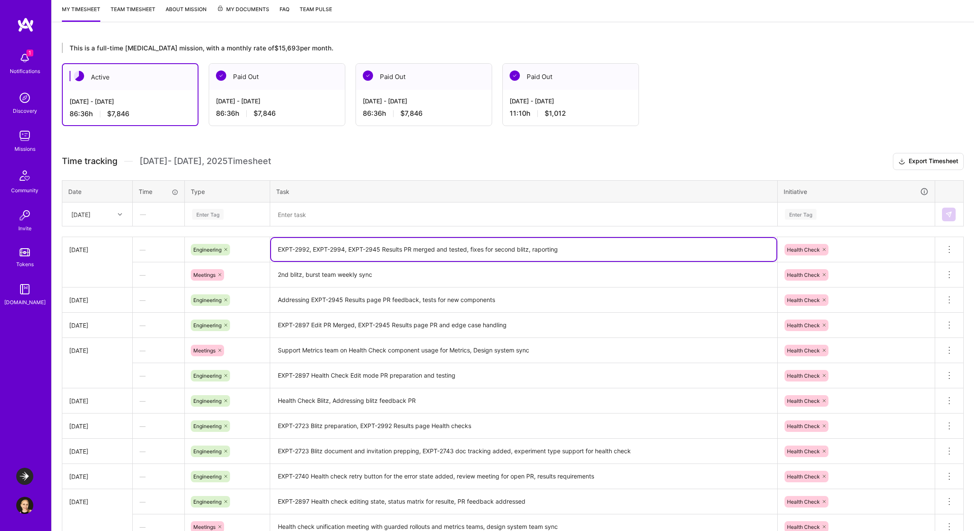
click at [385, 249] on textarea "EXPT-2992, EXPT-2994, EXPT-2945 Results PR merged and tested, fixes for second …" at bounding box center [523, 249] width 505 height 23
drag, startPoint x: 380, startPoint y: 249, endPoint x: 265, endPoint y: 246, distance: 115.3
click at [265, 246] on tr "[DATE] — Engineering EXPT-2992, EXPT-2994, EXPT-2945 Results PR merged and test…" at bounding box center [512, 249] width 901 height 25
click at [347, 252] on textarea "EXPT-2992, EXPT-2994, EXPT-2945 Results PR merged and tested, fixes for second …" at bounding box center [523, 249] width 505 height 23
drag, startPoint x: 313, startPoint y: 248, endPoint x: 380, endPoint y: 247, distance: 67.0
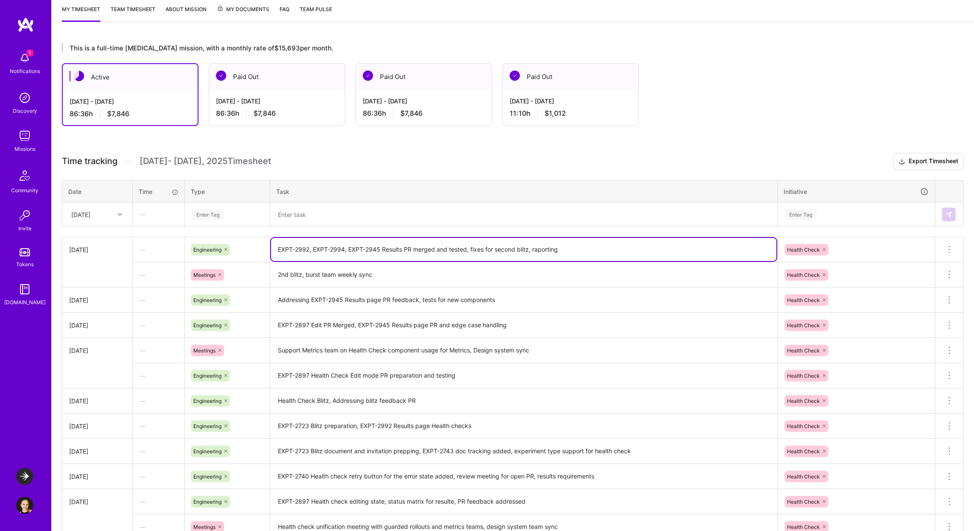
click at [380, 247] on textarea "EXPT-2992, EXPT-2994, EXPT-2945 Results PR merged and tested, fixes for second …" at bounding box center [523, 249] width 505 height 23
type textarea "EXPT-2992, EXPT-2994, EXPT-2945 Results PR merged and tested, fixes for second …"
click at [439, 325] on textarea "EXPT-2897 Edit PR Merged, EXPT-2945 Results page PR and edge case handling" at bounding box center [523, 325] width 505 height 24
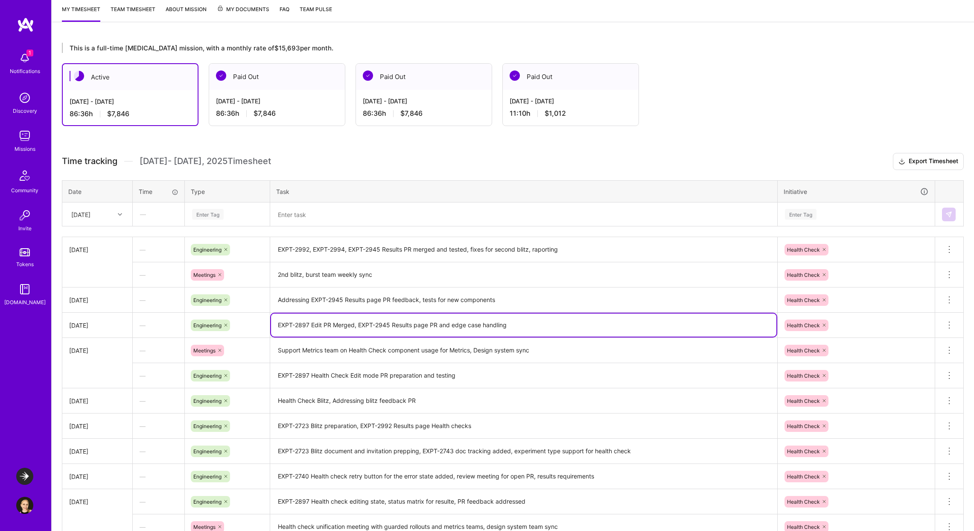
click at [428, 324] on textarea "EXPT-2897 Edit PR Merged, EXPT-2945 Results page PR and edge case handling" at bounding box center [523, 324] width 505 height 23
paste textarea "EXPT-2994, EXPT-2945"
click at [503, 323] on textarea "EXPT-2897 Edit PR Merged, EXPT-2945 Results page EXPT-2994, EXPT-2945 PR and ed…" at bounding box center [523, 324] width 505 height 23
click at [526, 327] on textarea "EXPT-2897 Edit PR Merged, EXPT-2945 Results page EXPT-2994, EXPT-2945 PR and ed…" at bounding box center [523, 324] width 505 height 23
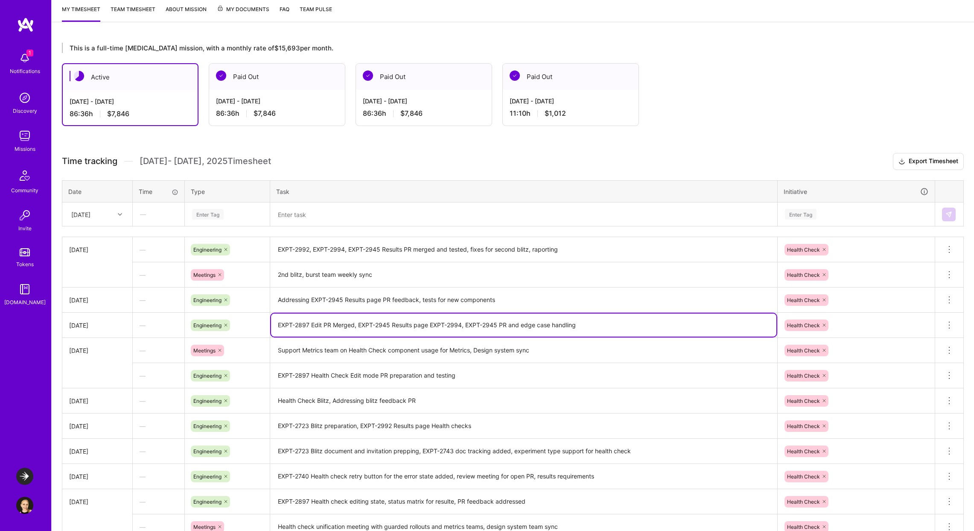
click at [580, 320] on textarea "EXPT-2897 Edit PR Merged, EXPT-2945 Results page EXPT-2994, EXPT-2945 PR and ed…" at bounding box center [523, 324] width 505 height 23
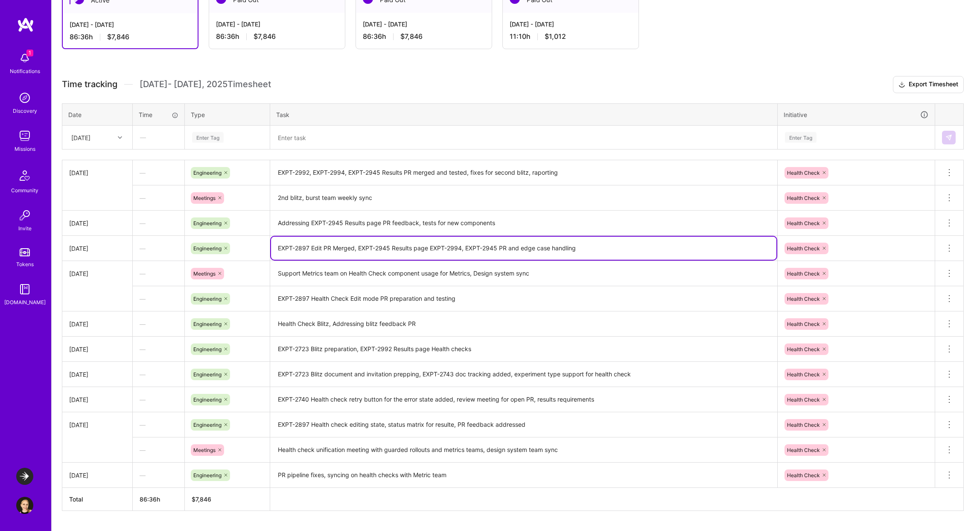
scroll to position [185, 0]
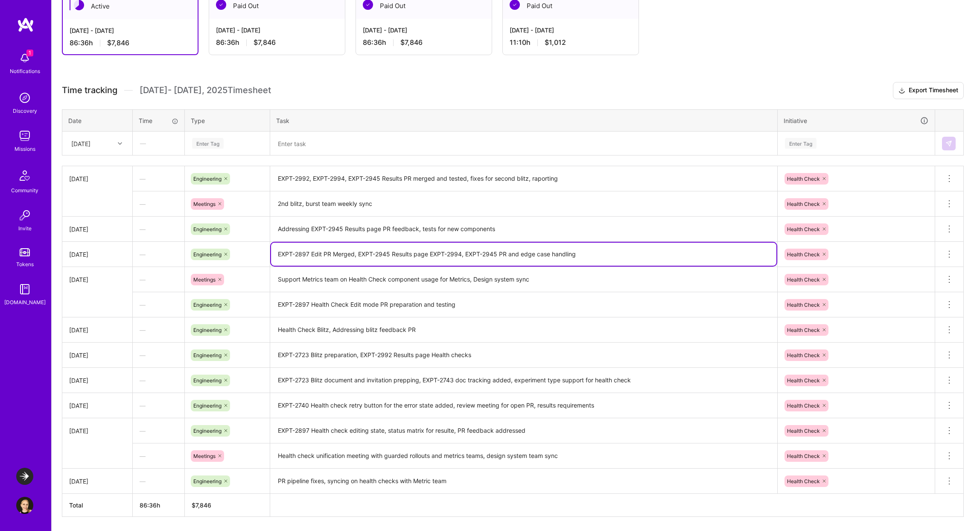
type textarea "EXPT-2897 Edit PR Merged, EXPT-2945 Results page EXPT-2994, EXPT-2945 PR and ed…"
click at [456, 285] on textarea "Support Metrics team on Health Check component usage for Metrics, Design system…" at bounding box center [523, 280] width 505 height 24
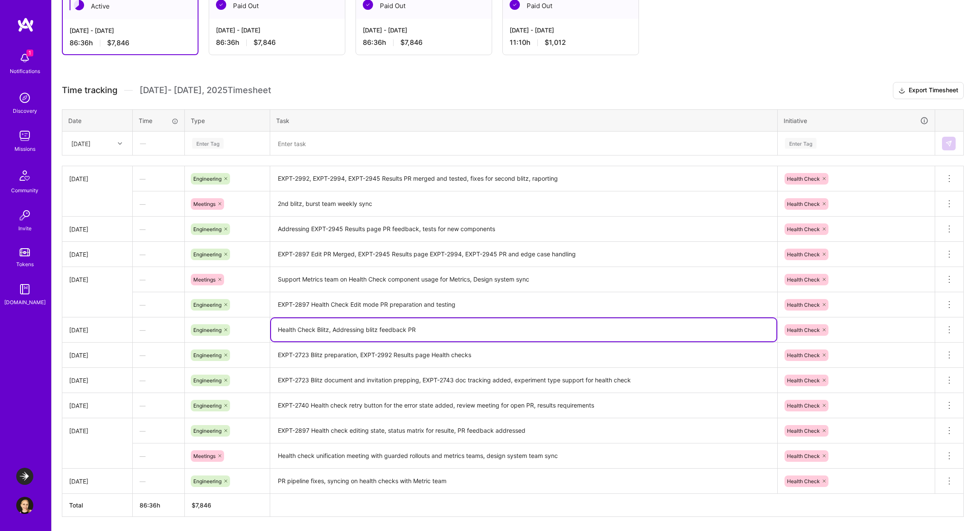
click at [441, 338] on textarea "Health Check Blitz, Addressing blitz feedback PR" at bounding box center [523, 329] width 505 height 23
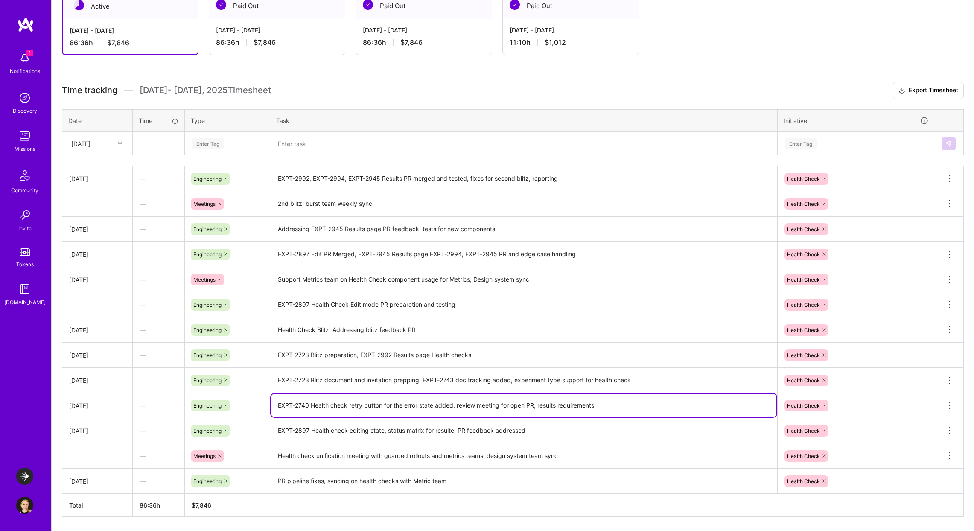
click at [440, 395] on textarea "EXPT-2740 Health check retry button for the error state added, review meeting f…" at bounding box center [523, 405] width 505 height 23
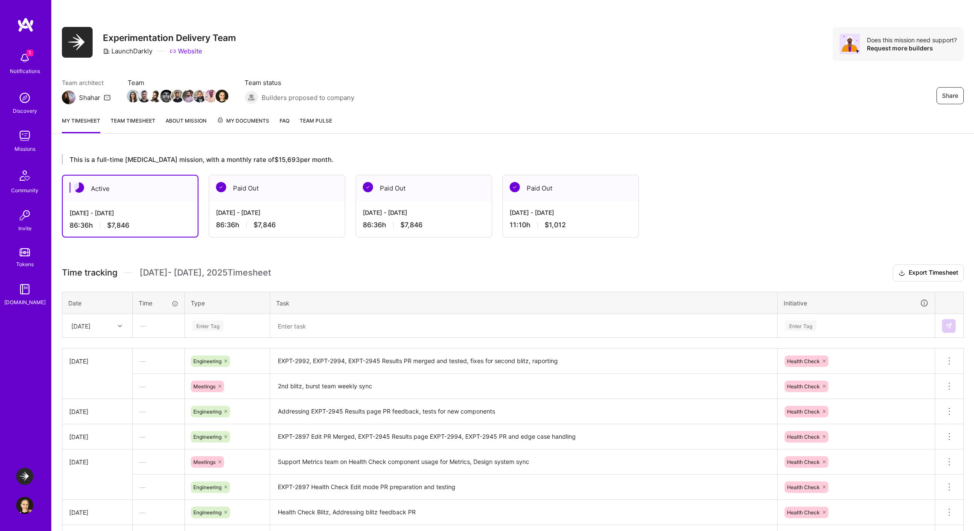
scroll to position [0, 0]
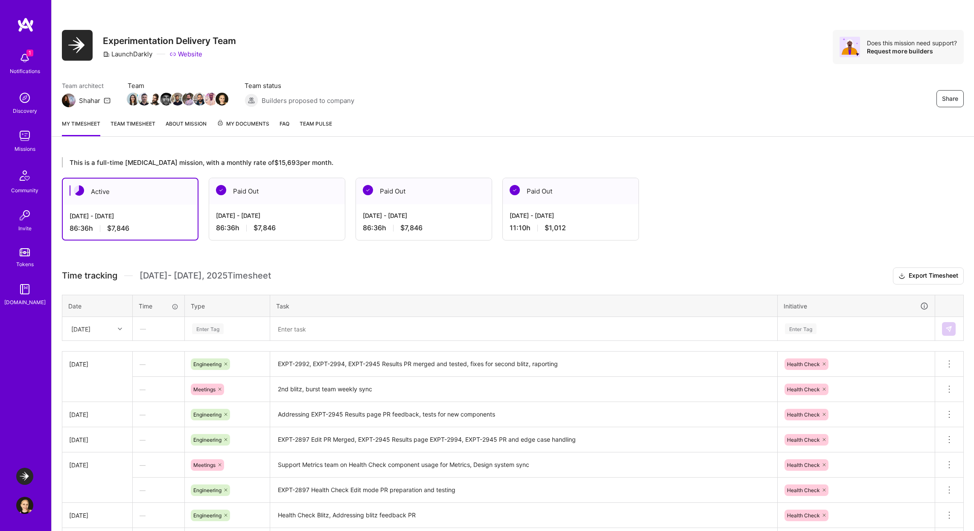
click at [344, 464] on textarea "Support Metrics team on Health Check component usage for Metrics, Design system…" at bounding box center [523, 465] width 505 height 24
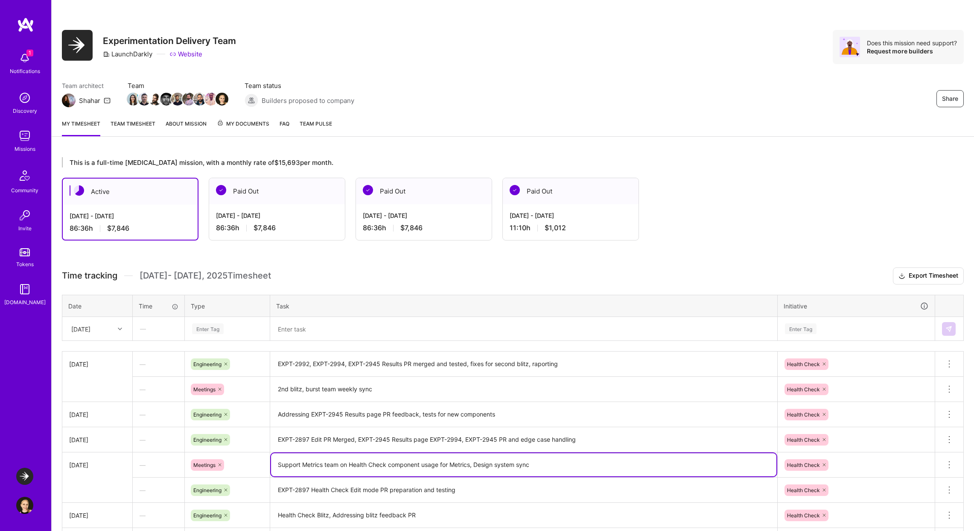
click at [344, 417] on textarea "Addressing EXPT-2945 Results page PR feedback, tests for new components" at bounding box center [523, 415] width 505 height 24
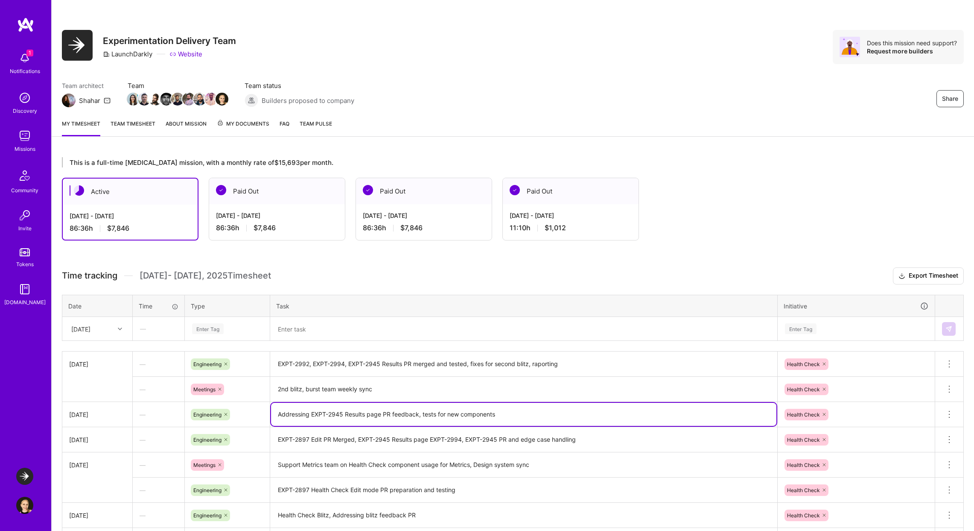
click at [338, 388] on textarea "2nd blitz, burst team weekly sync" at bounding box center [523, 389] width 505 height 24
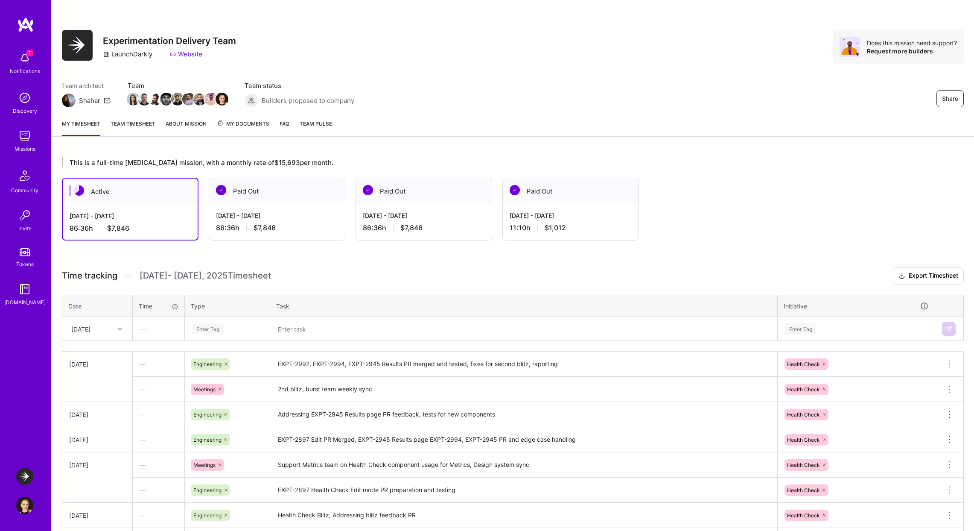
click at [362, 274] on h3 "Time tracking [DATE] - [DATE] Timesheet Export Timesheet" at bounding box center [513, 275] width 902 height 17
click at [326, 270] on h3 "Time tracking [DATE] - [DATE] Timesheet Export Timesheet" at bounding box center [513, 275] width 902 height 17
click at [155, 224] on div "86:36 h $7,846" at bounding box center [130, 228] width 121 height 9
click at [89, 126] on link "My timesheet" at bounding box center [81, 127] width 38 height 17
click at [159, 218] on div "[DATE] - [DATE]" at bounding box center [130, 215] width 121 height 9
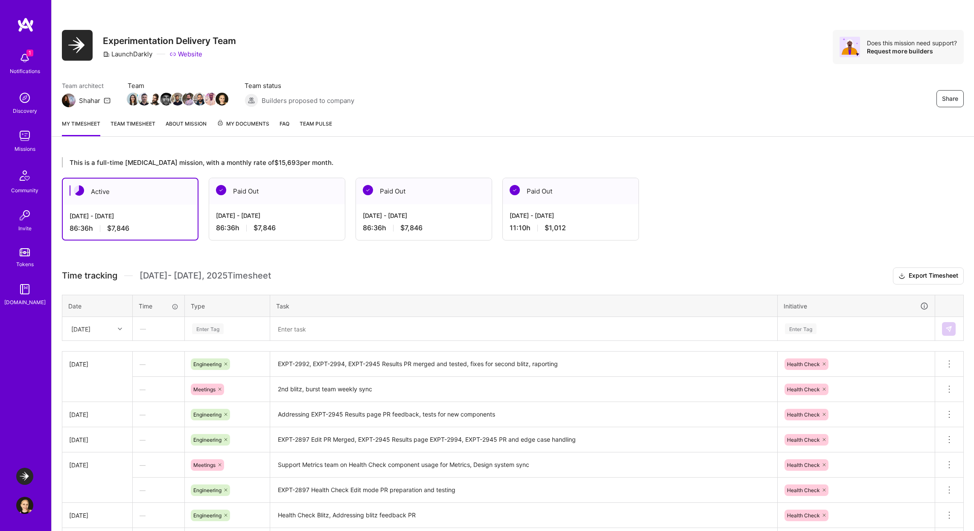
click at [133, 228] on div "86:36 h $7,846" at bounding box center [130, 228] width 121 height 9
click at [508, 148] on div "This is a full-time [MEDICAL_DATA] mission, with a monthly rate of $15,693 per …" at bounding box center [513, 445] width 922 height 597
